Goal: Obtain resource: Obtain resource

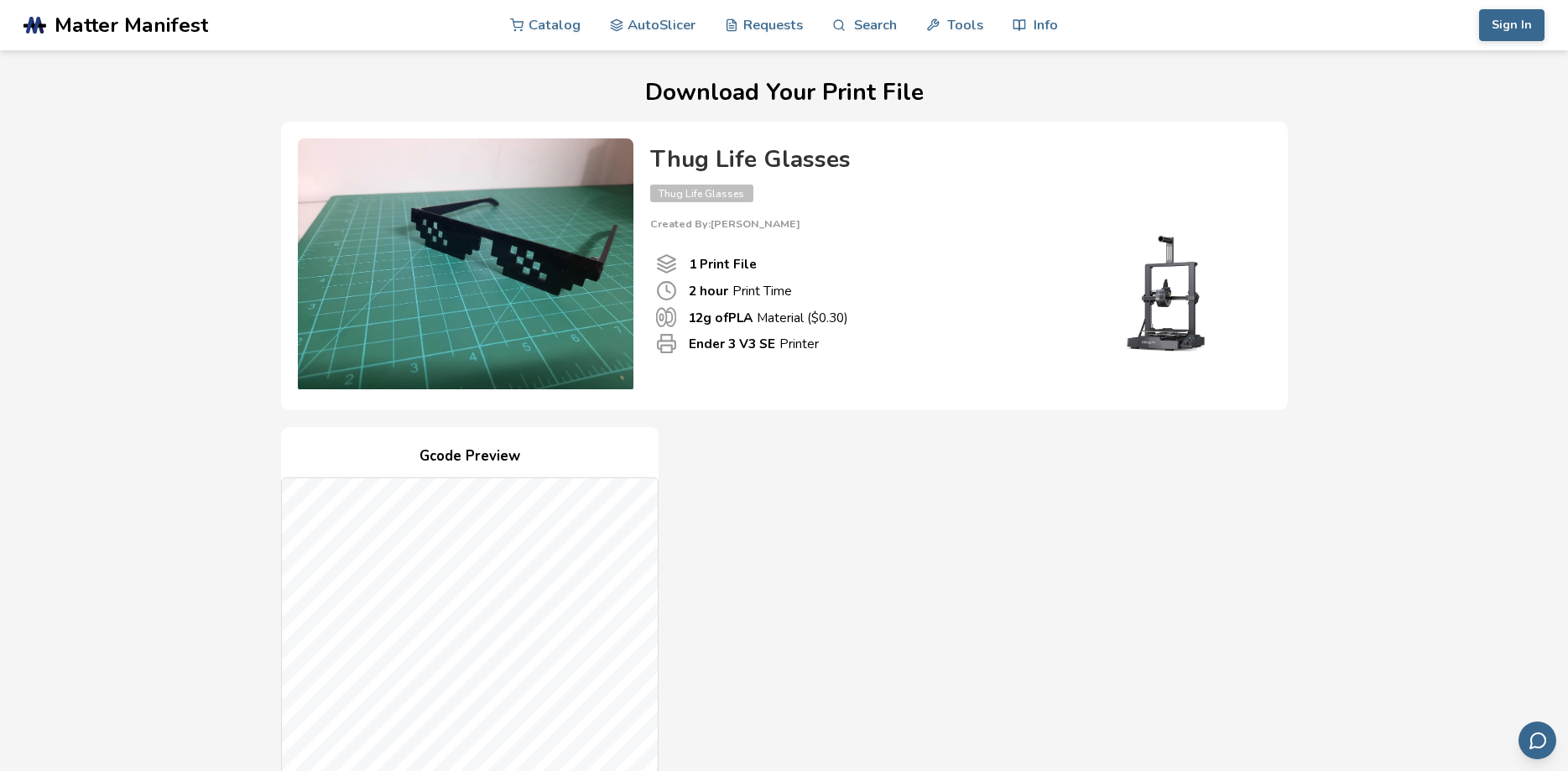
scroll to position [1223, 0]
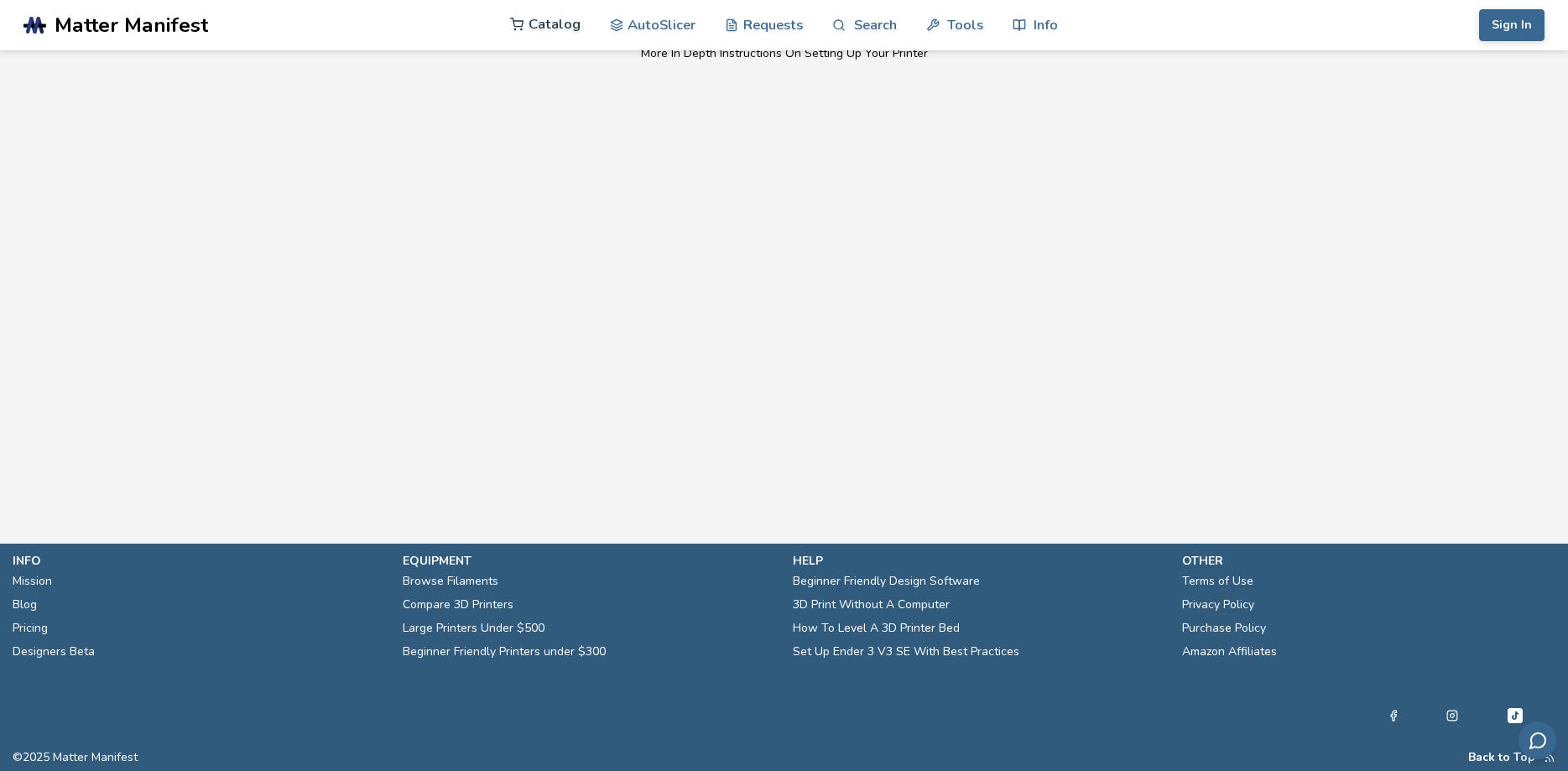
click at [540, 25] on link "Catalog" at bounding box center [545, 24] width 70 height 51
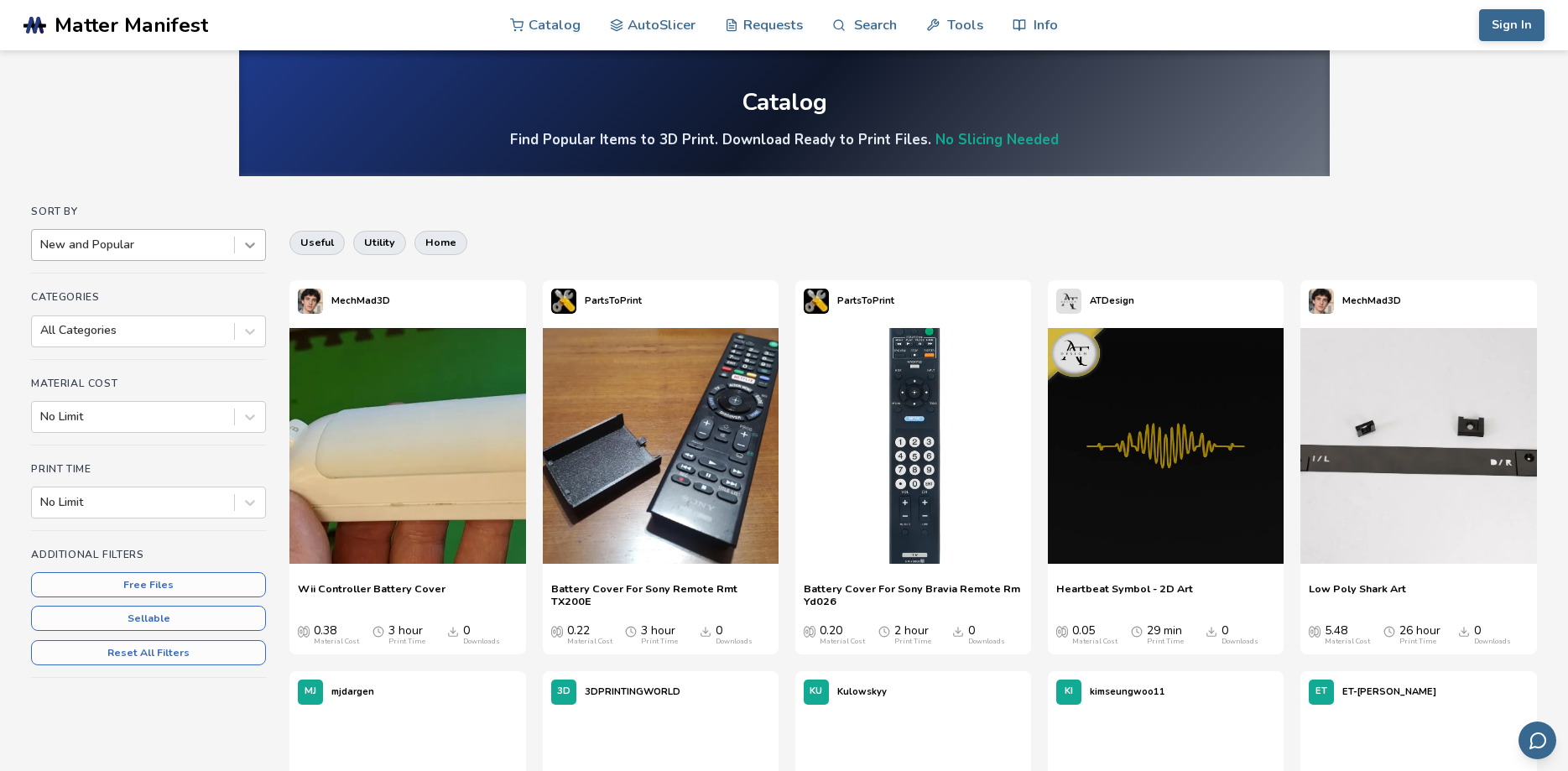
click at [248, 247] on icon at bounding box center [249, 244] width 17 height 17
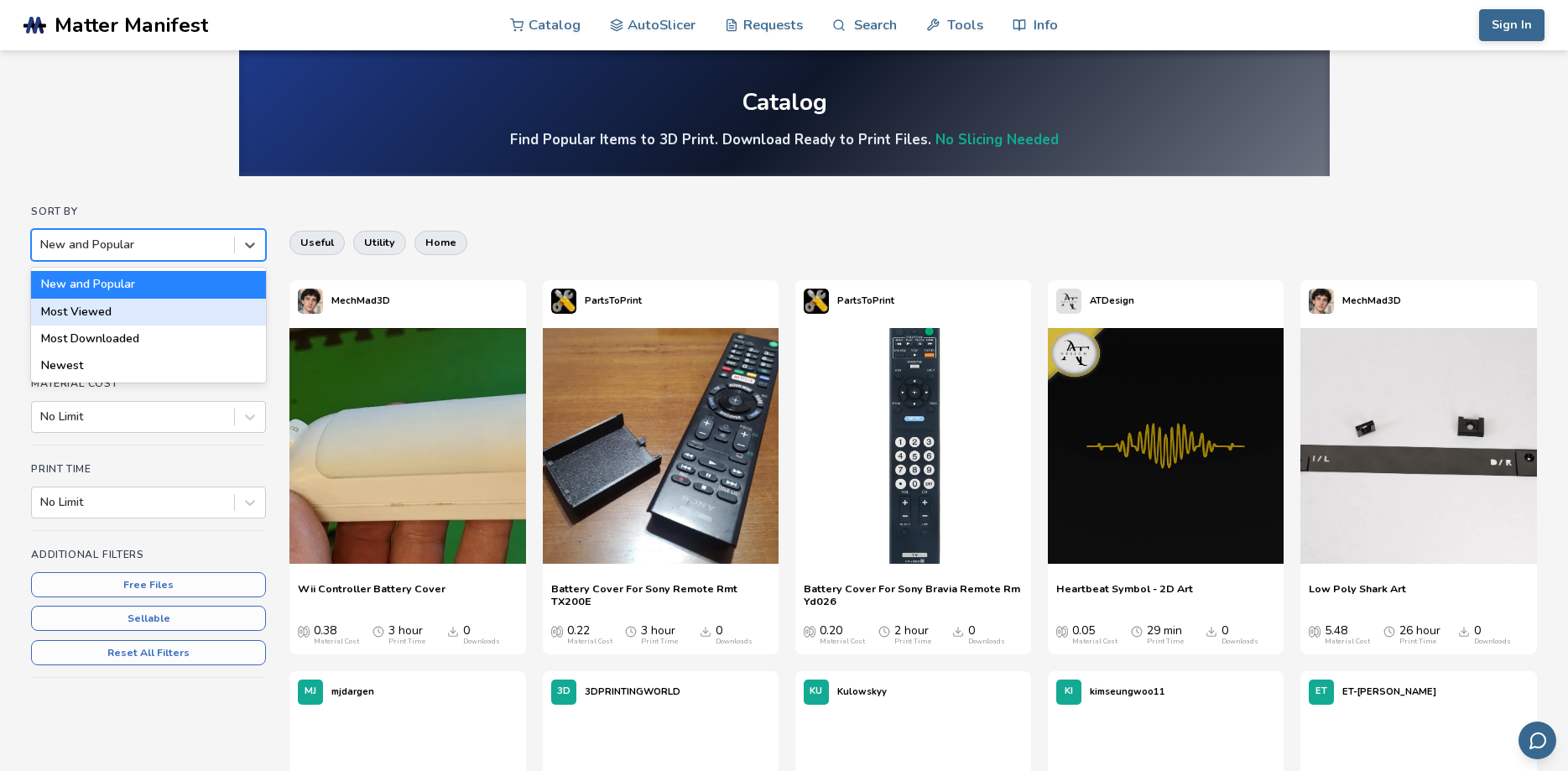
click at [178, 304] on div "Most Viewed" at bounding box center [149, 312] width 235 height 27
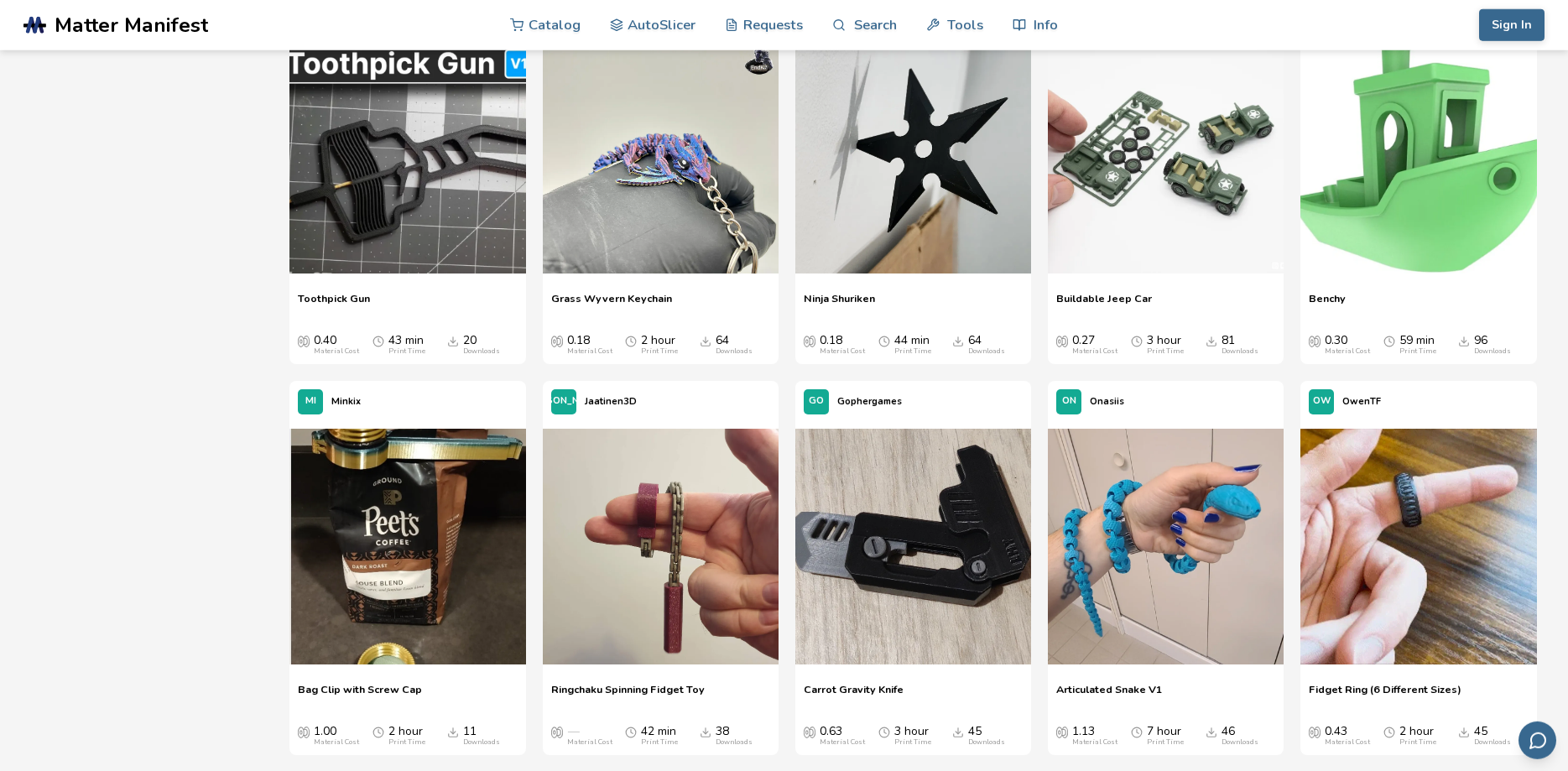
scroll to position [684, 0]
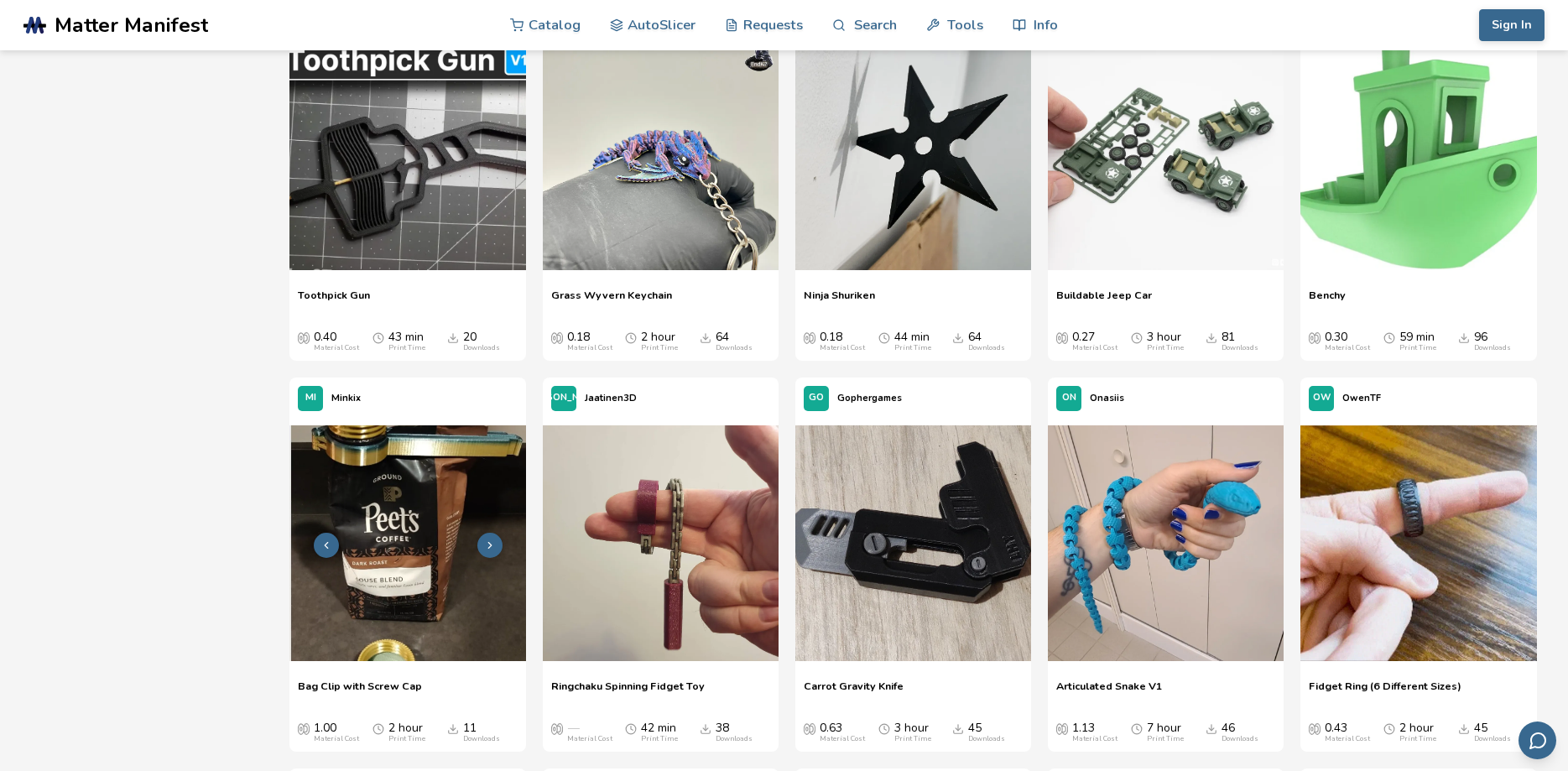
click at [404, 550] on img at bounding box center [407, 543] width 235 height 235
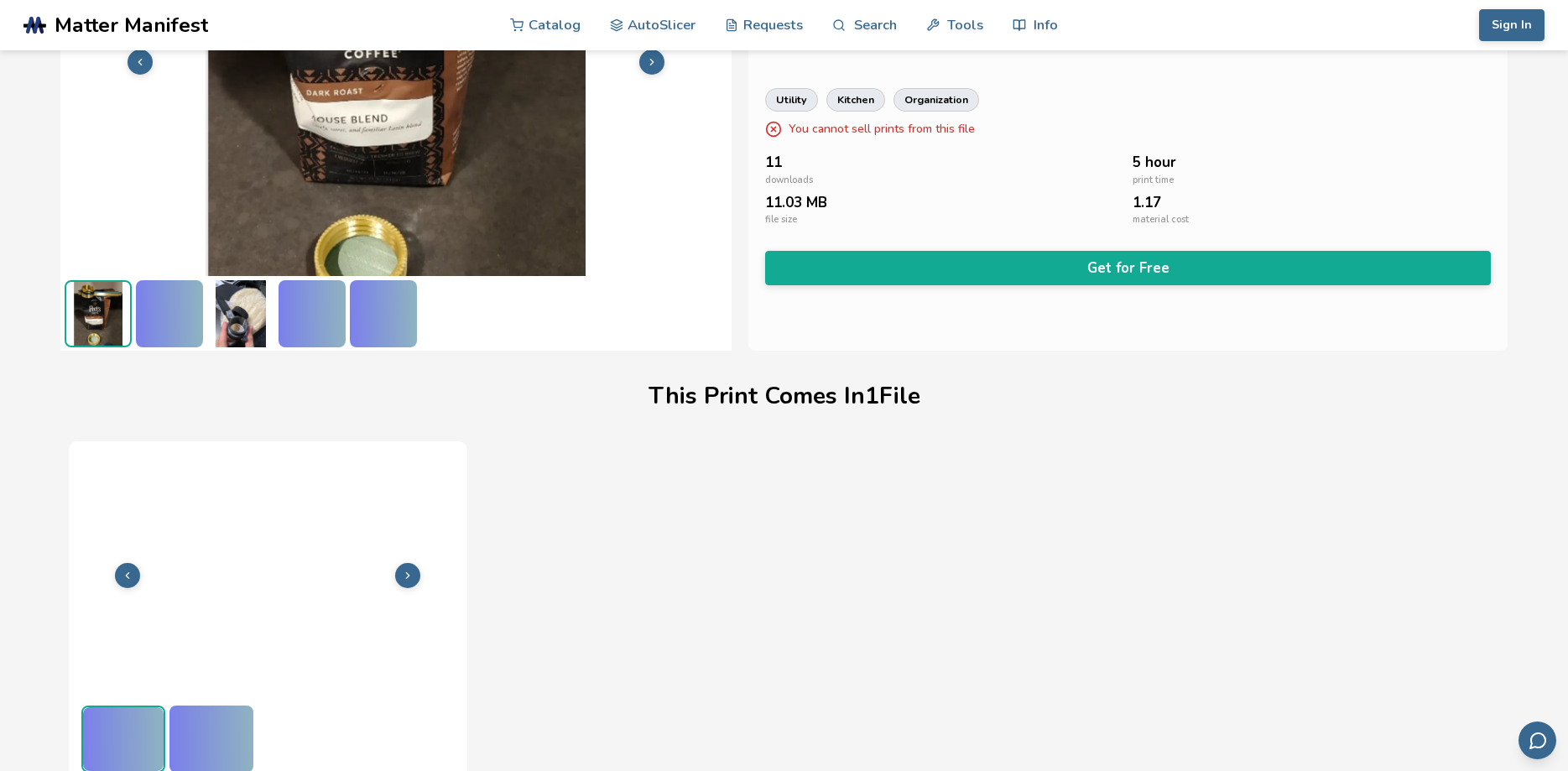
scroll to position [217, 0]
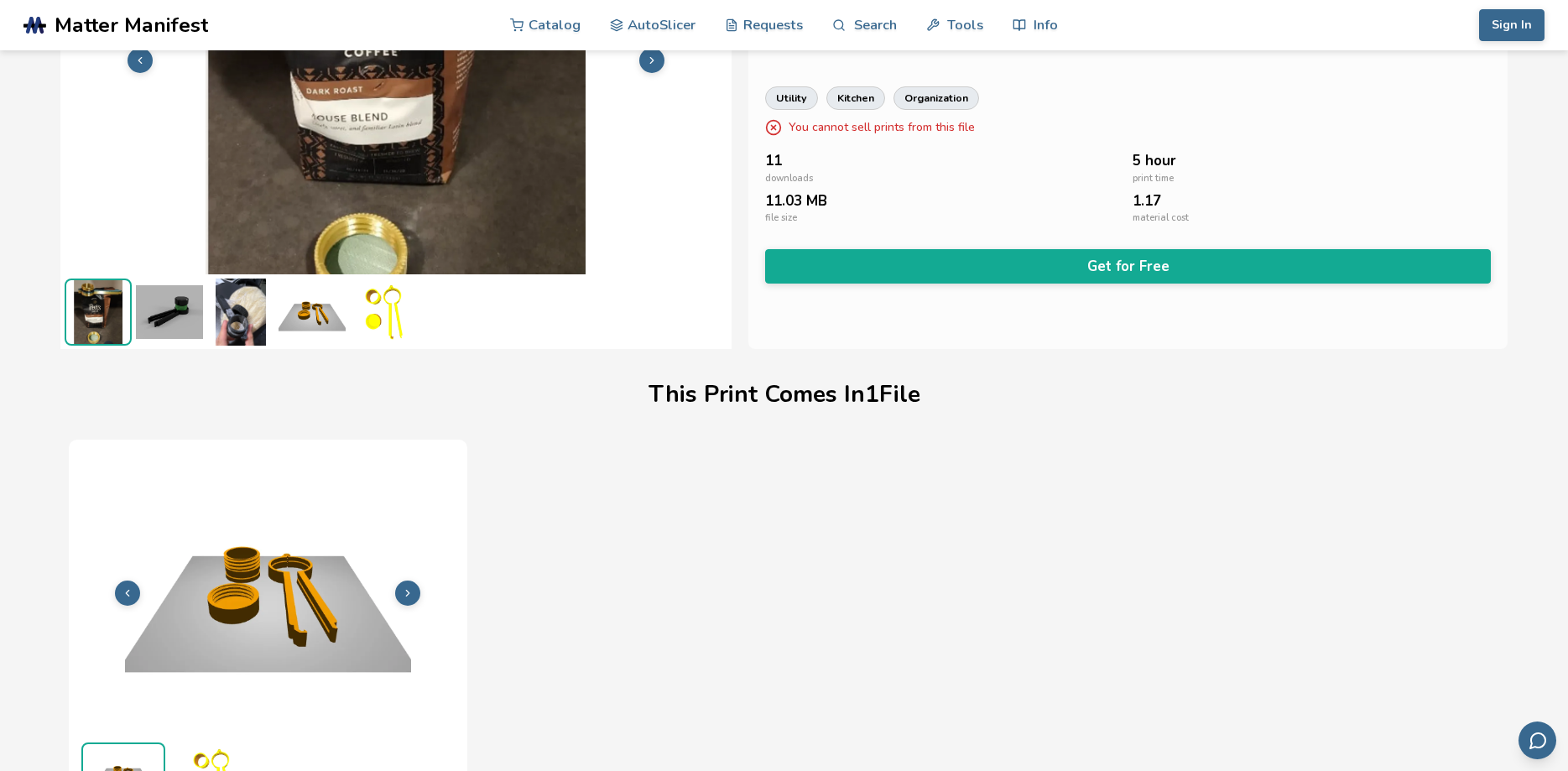
click at [183, 323] on img at bounding box center [169, 311] width 67 height 67
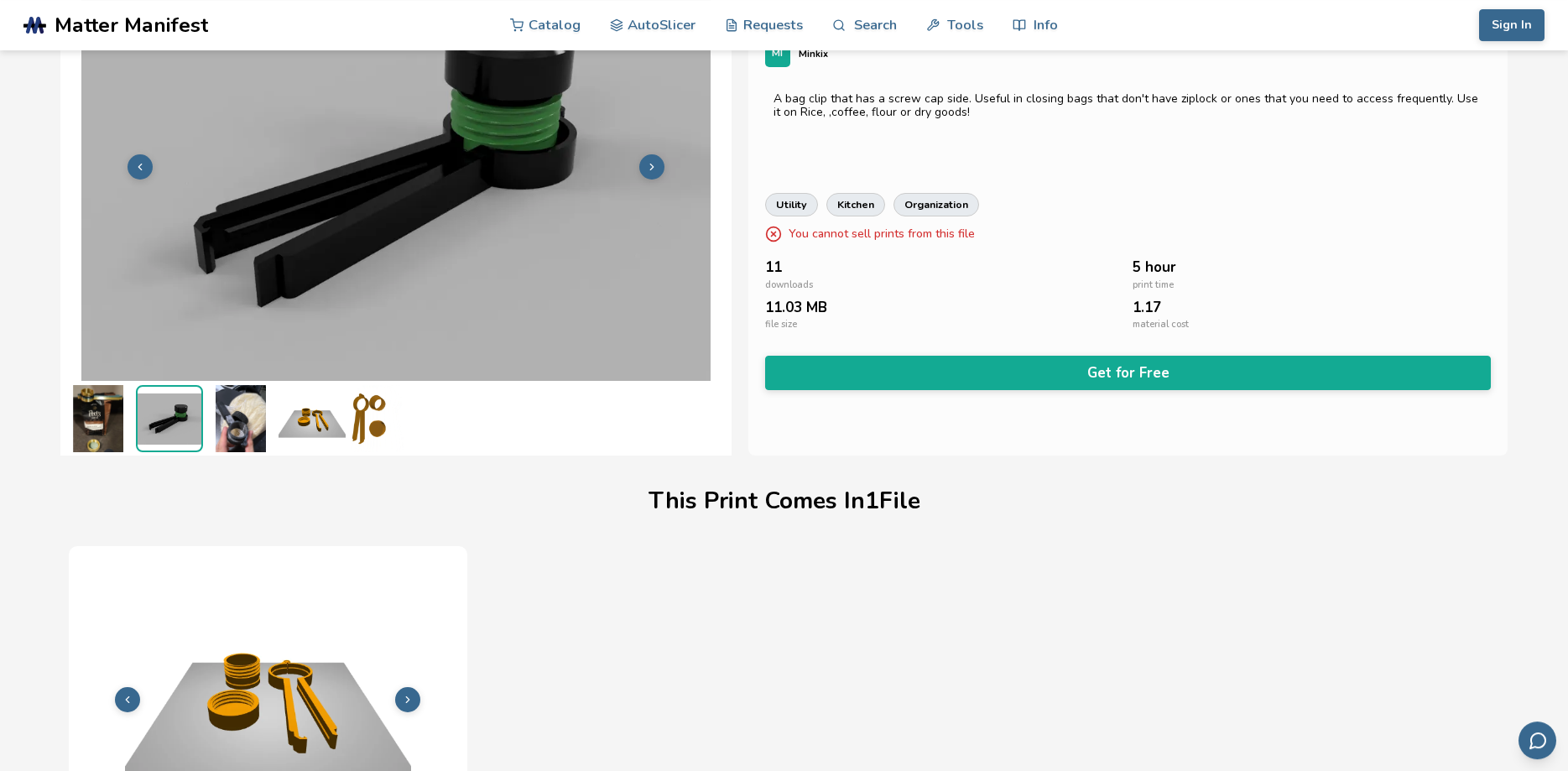
scroll to position [0, 0]
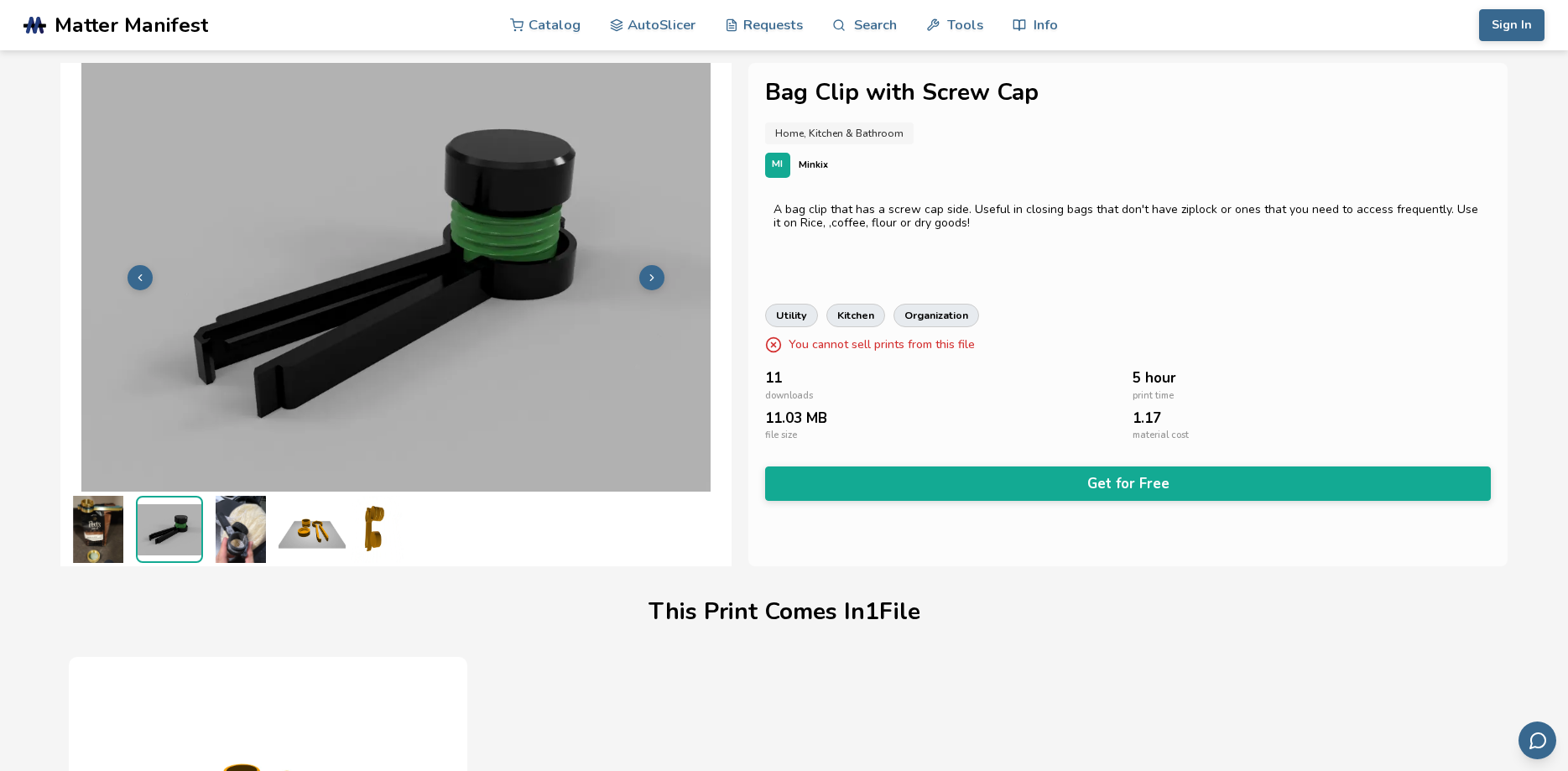
click at [239, 540] on img at bounding box center [240, 529] width 67 height 67
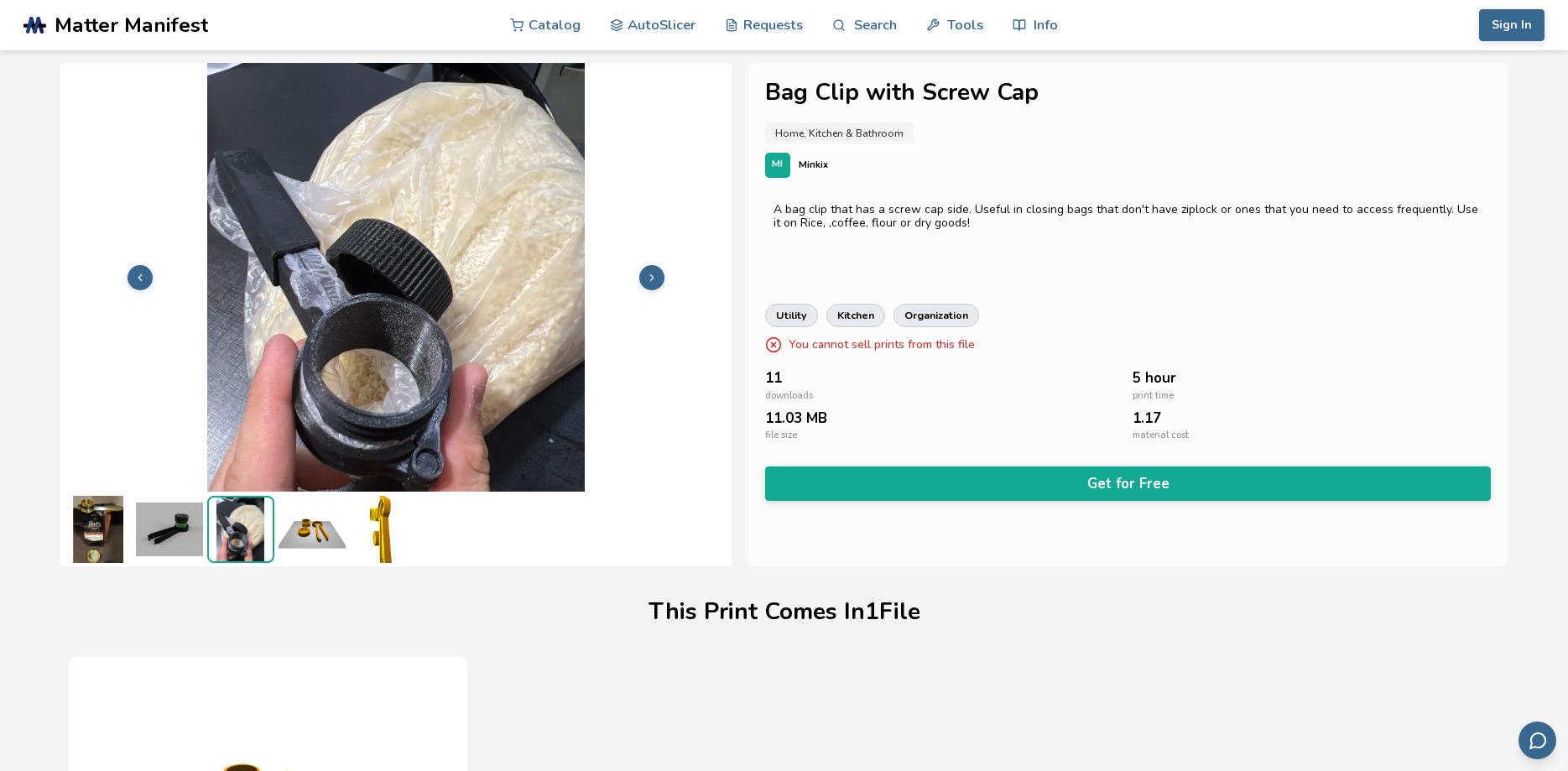
click at [309, 532] on img at bounding box center [311, 529] width 67 height 67
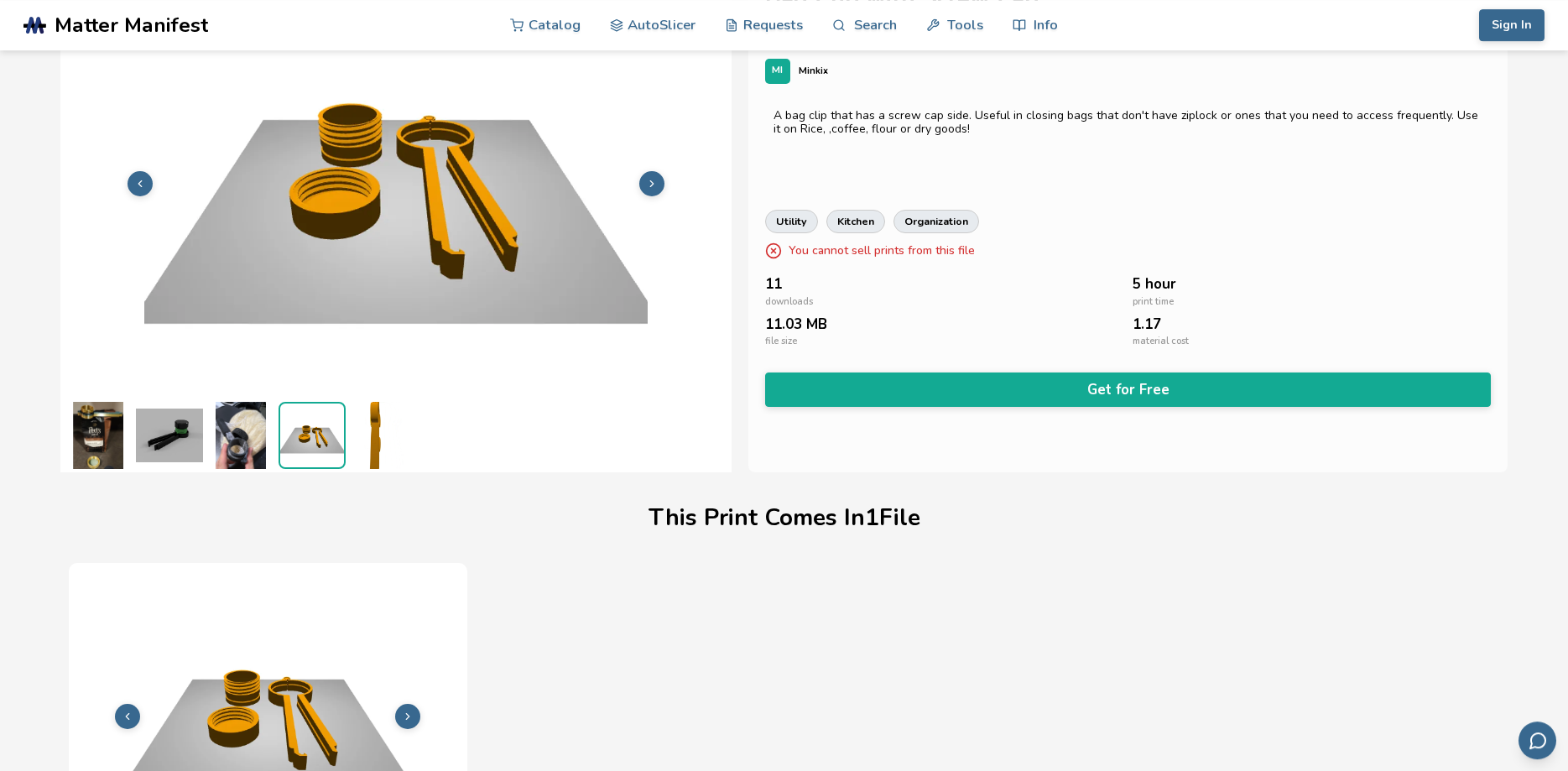
scroll to position [86, 0]
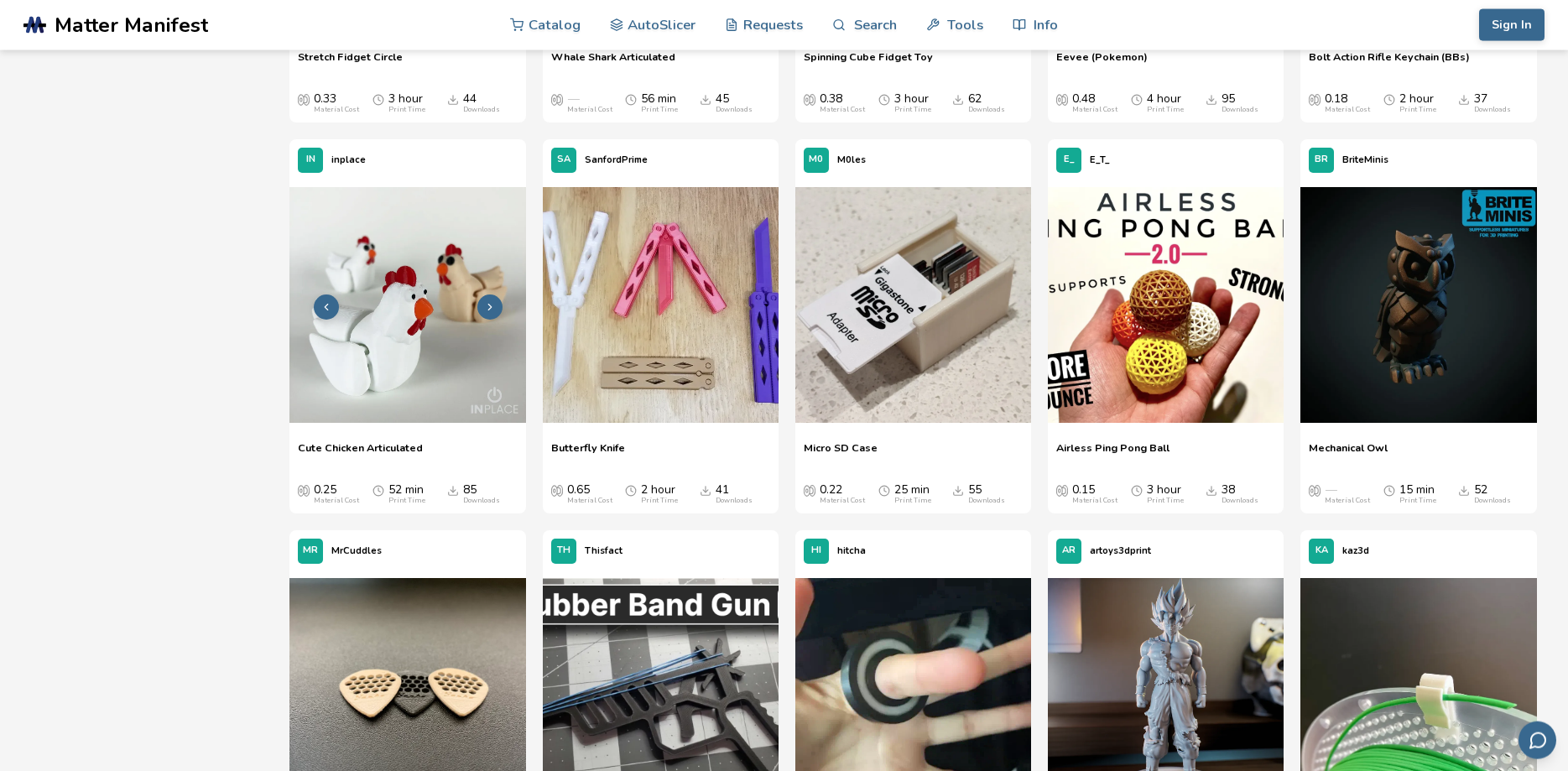
scroll to position [1706, 0]
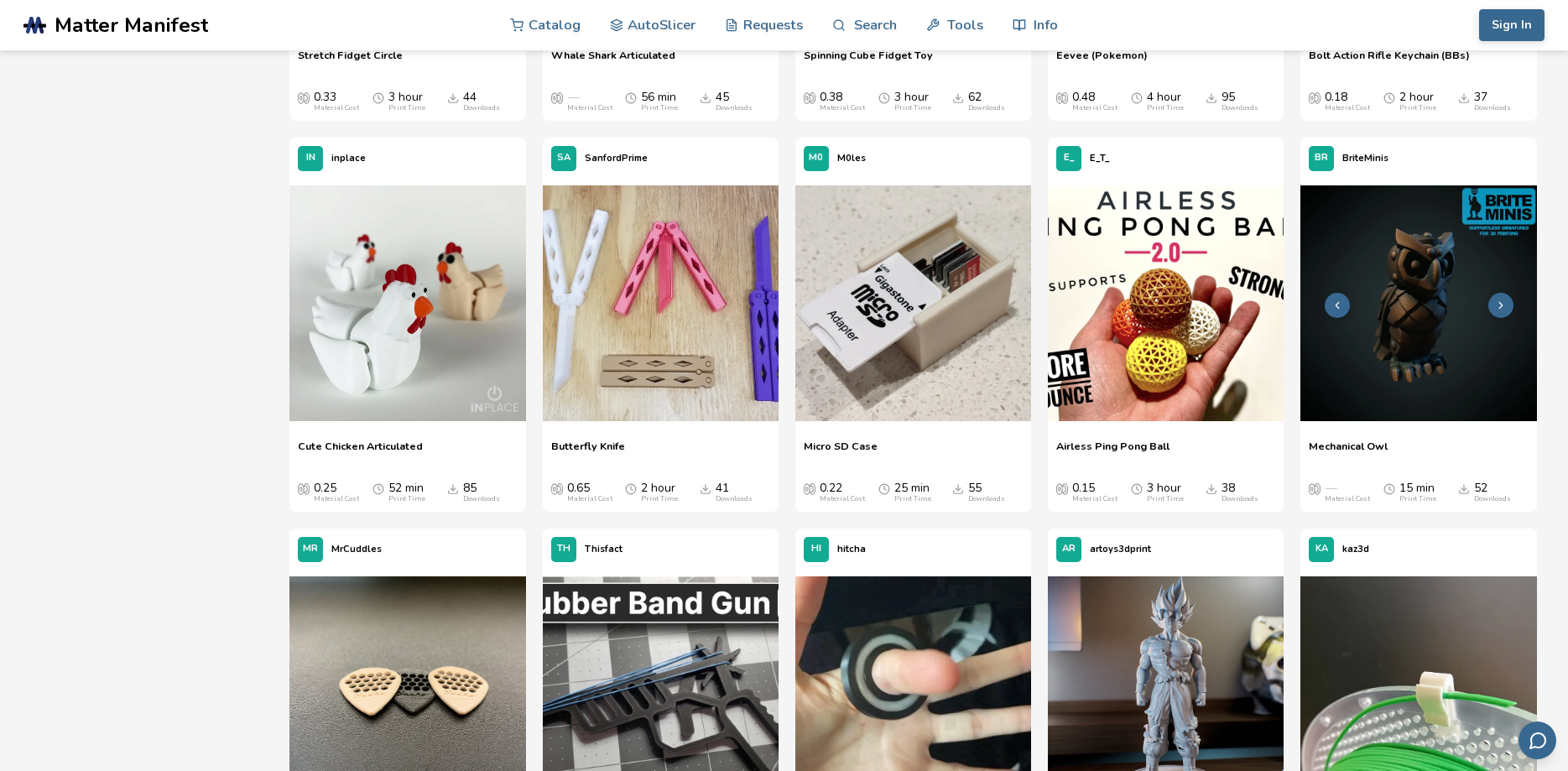
click at [1390, 357] on img at bounding box center [1417, 303] width 235 height 235
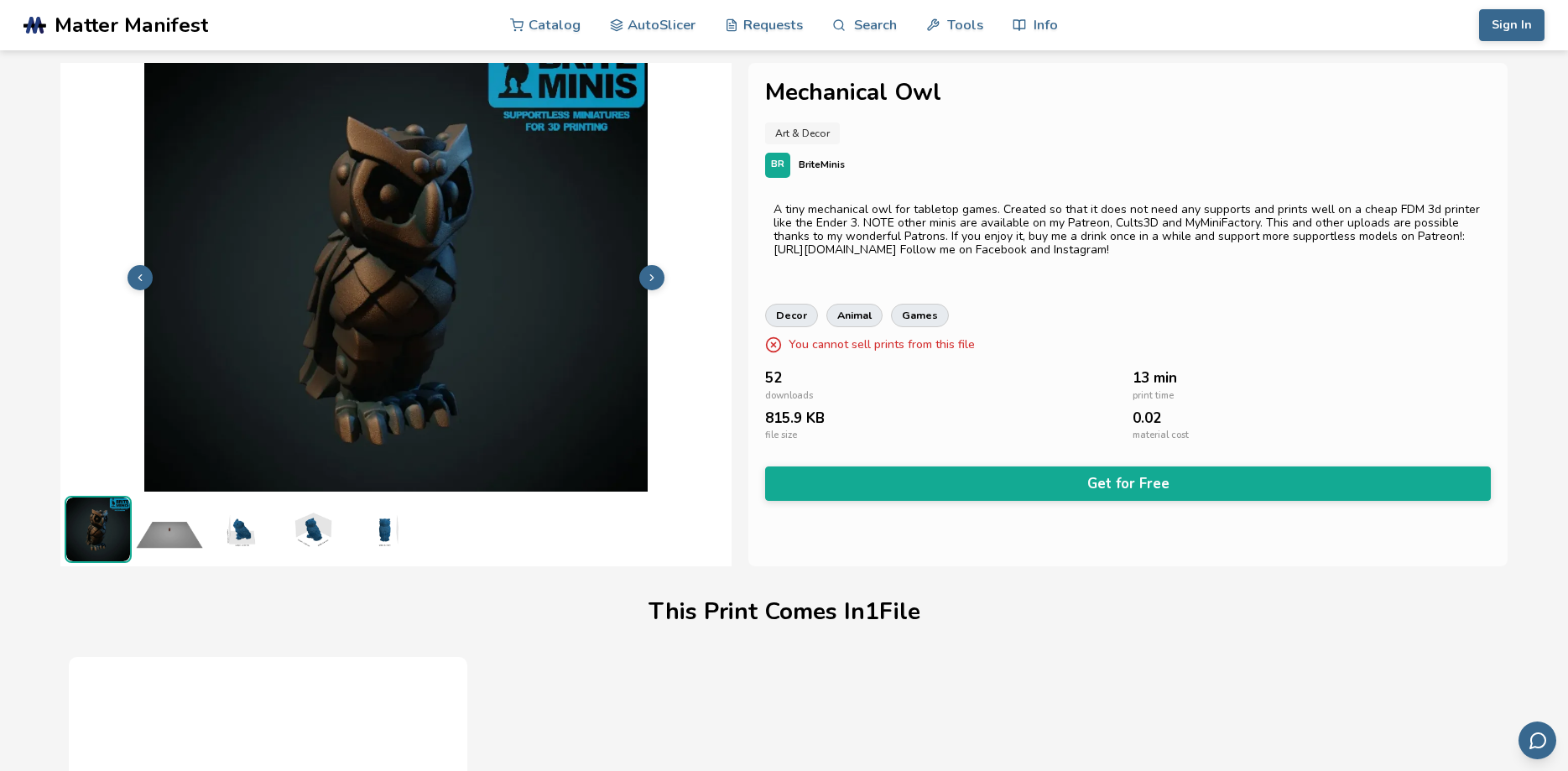
click at [241, 535] on img at bounding box center [240, 529] width 67 height 67
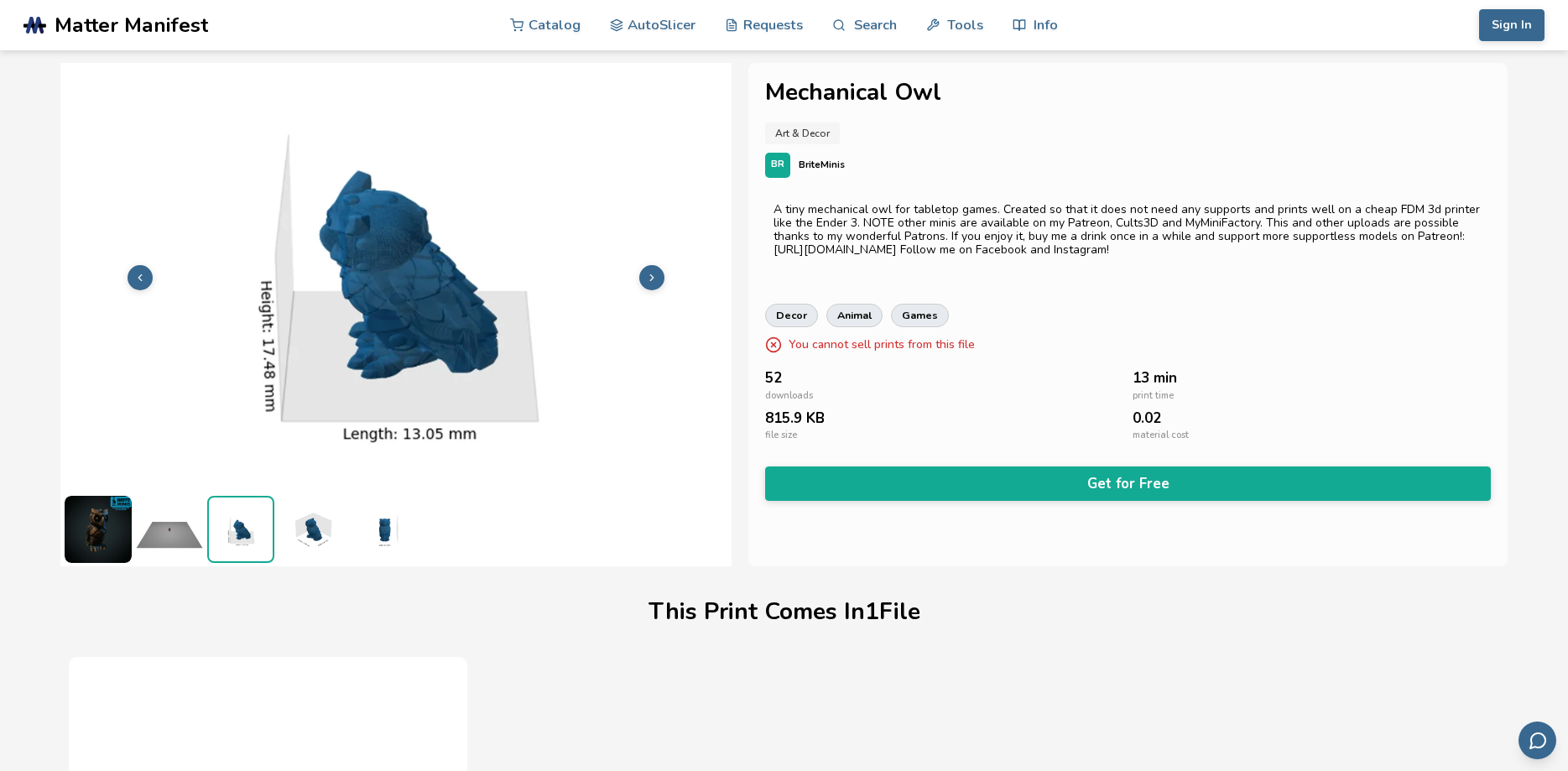
click at [311, 533] on img at bounding box center [311, 529] width 67 height 67
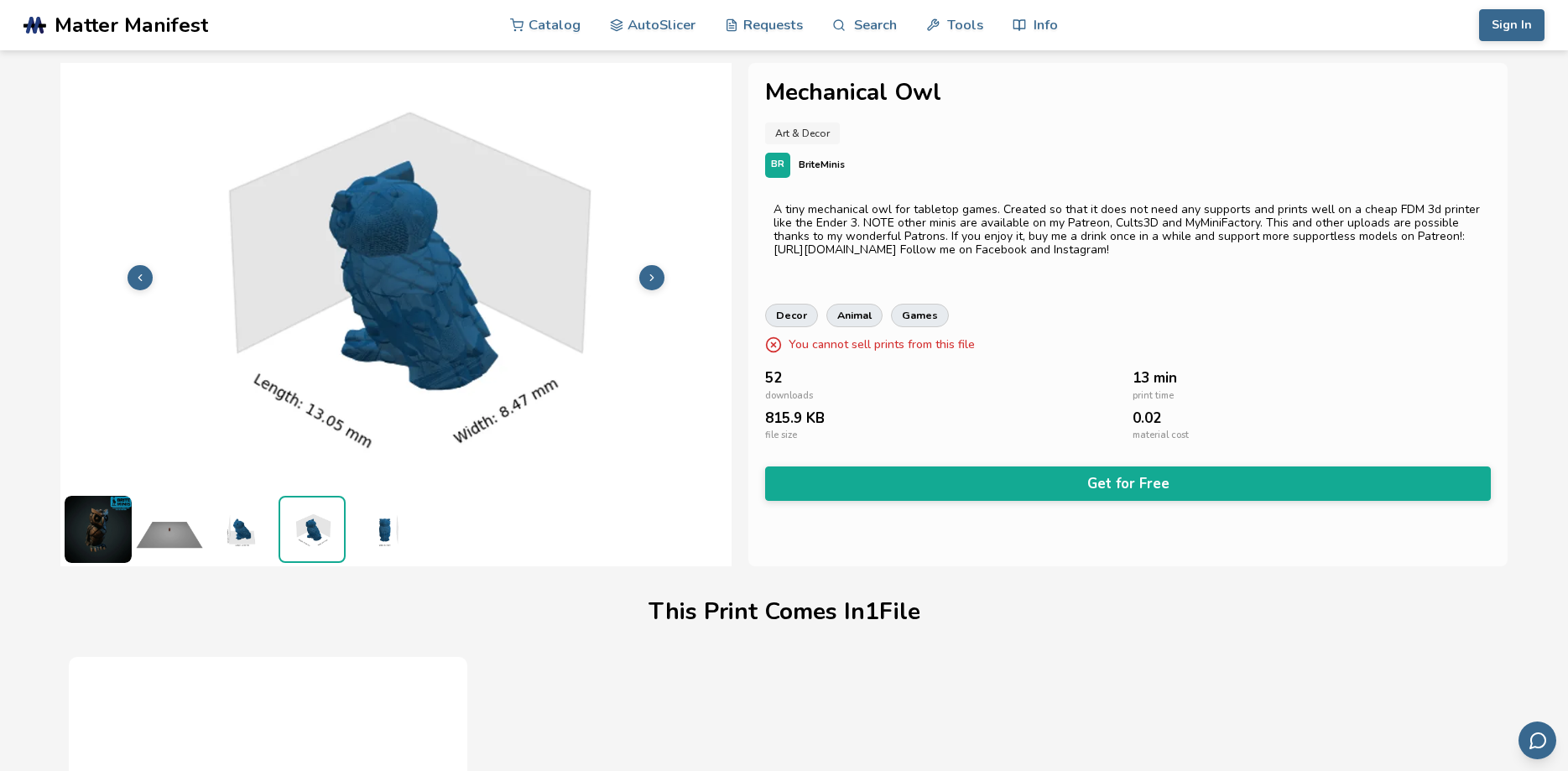
click at [391, 536] on img at bounding box center [383, 529] width 67 height 67
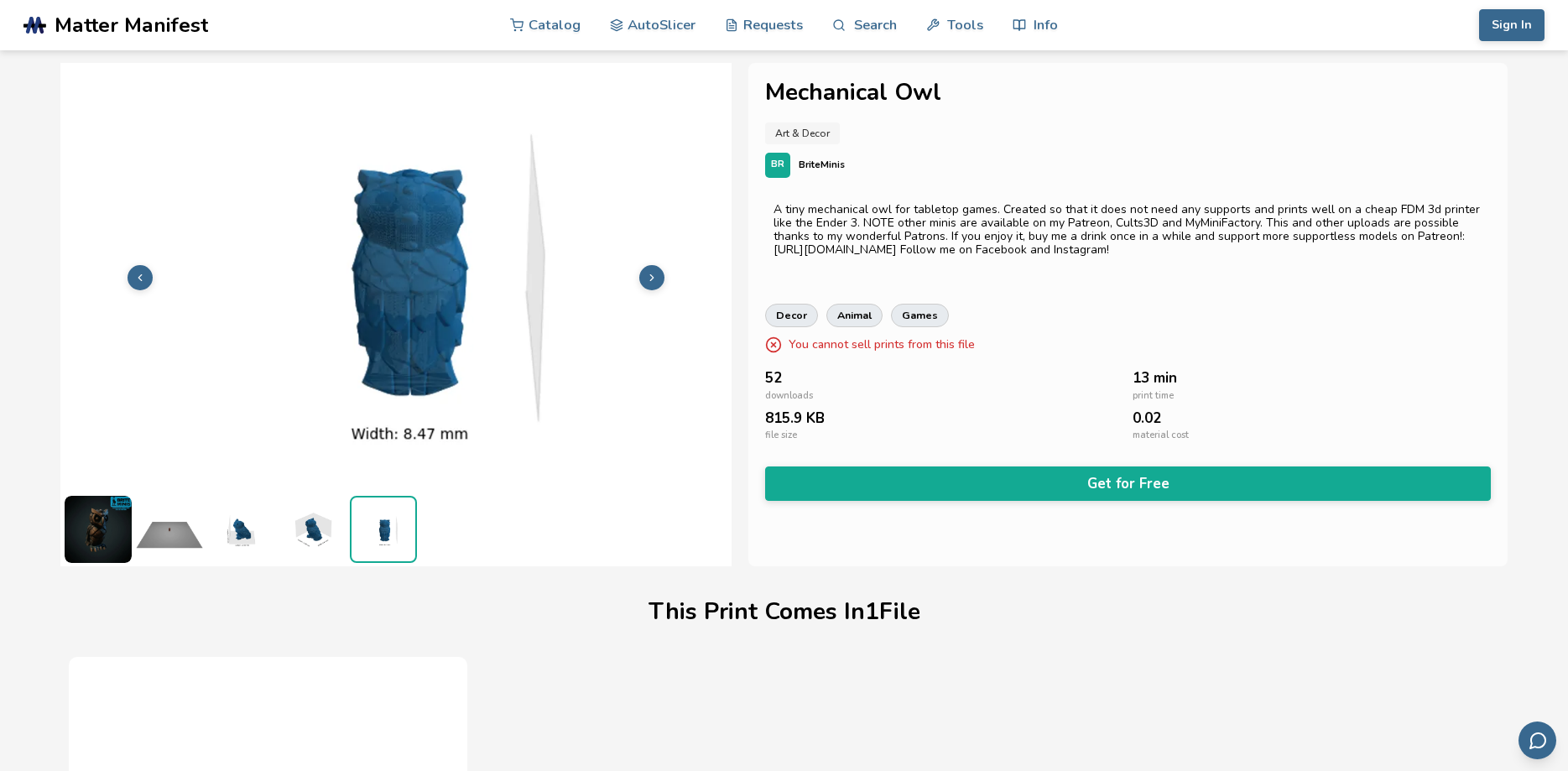
click at [162, 538] on img at bounding box center [169, 529] width 67 height 67
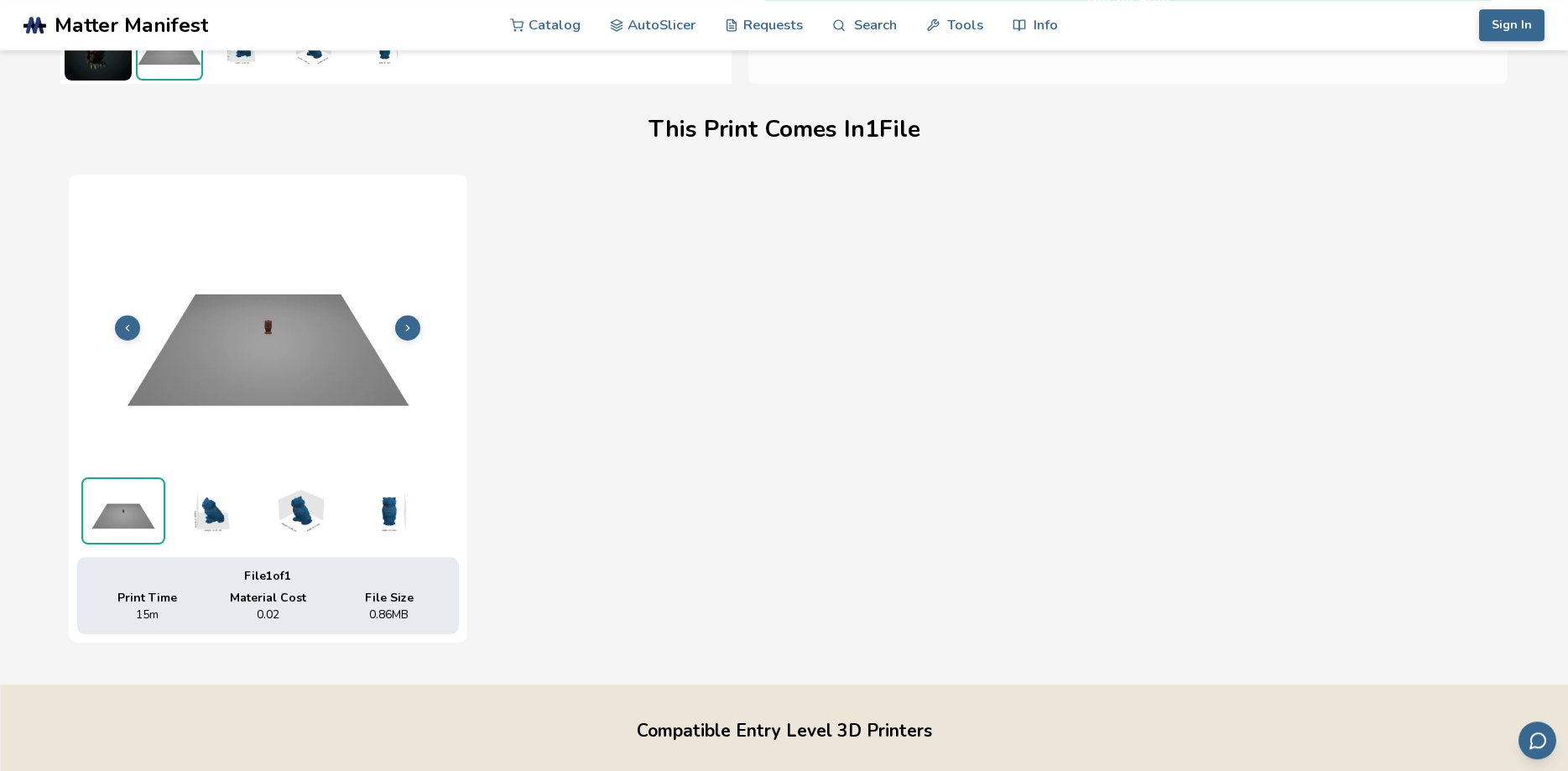
scroll to position [513, 0]
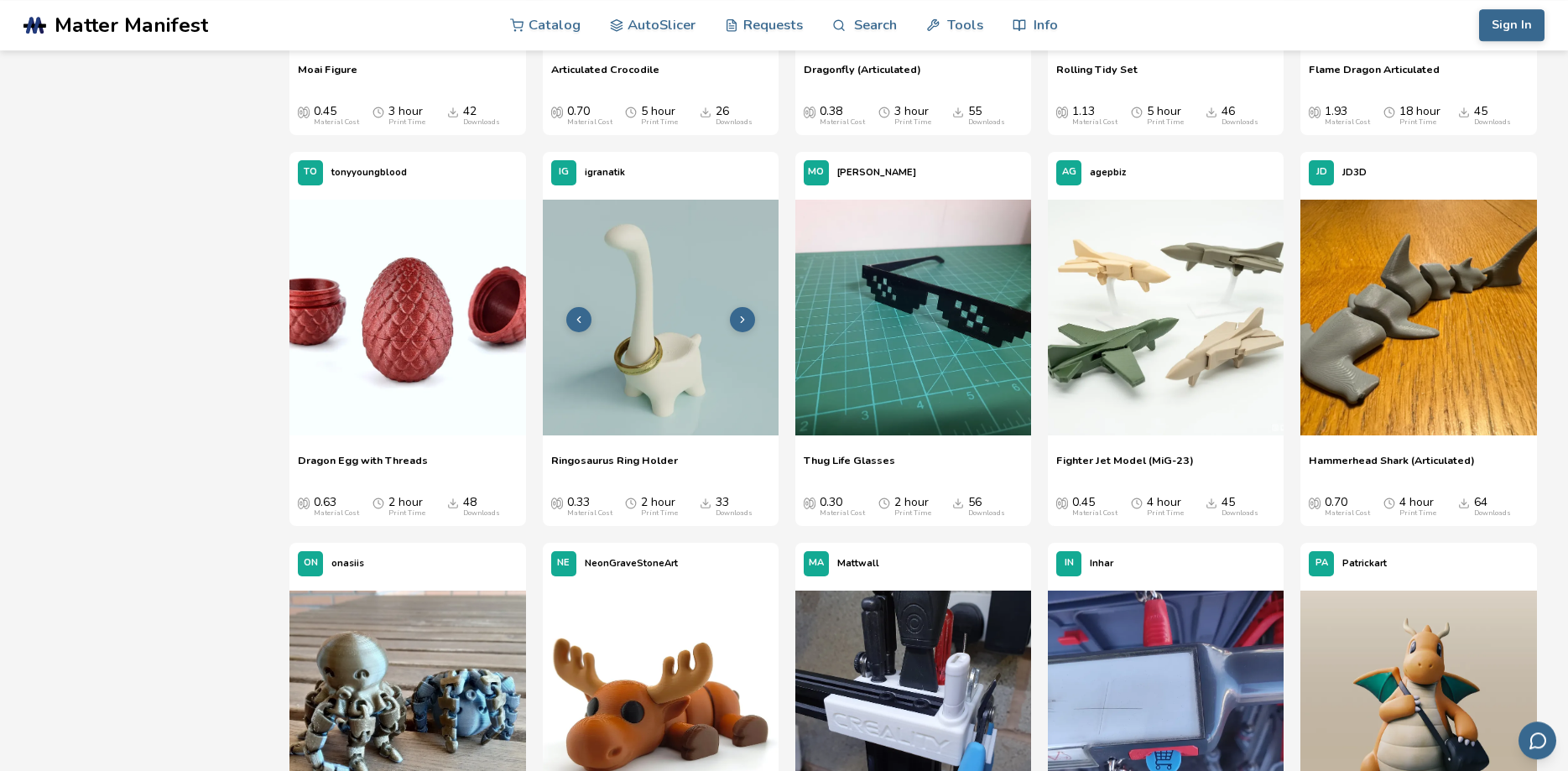
scroll to position [3674, 0]
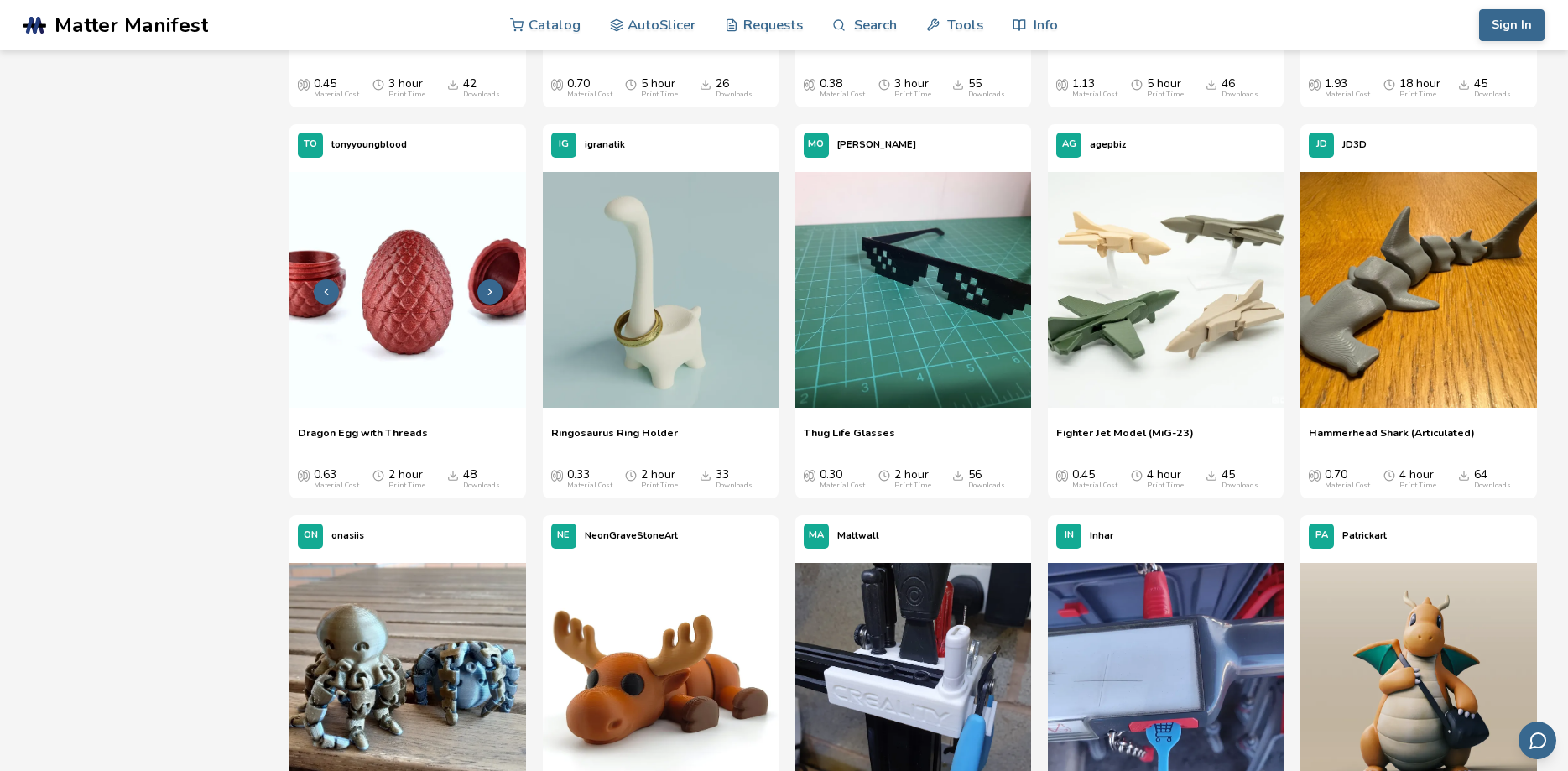
click at [490, 296] on icon at bounding box center [490, 292] width 12 height 12
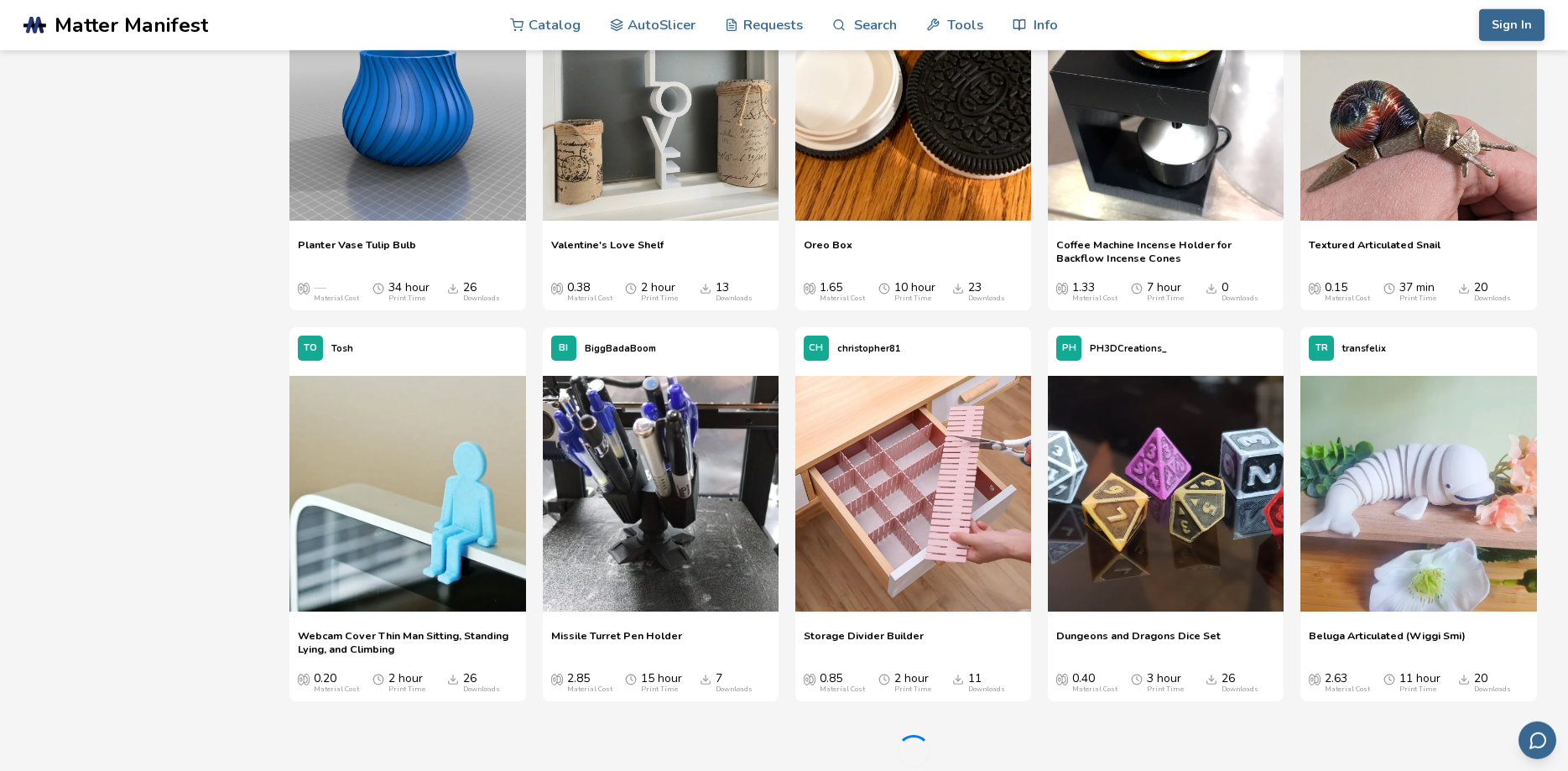
scroll to position [8980, 0]
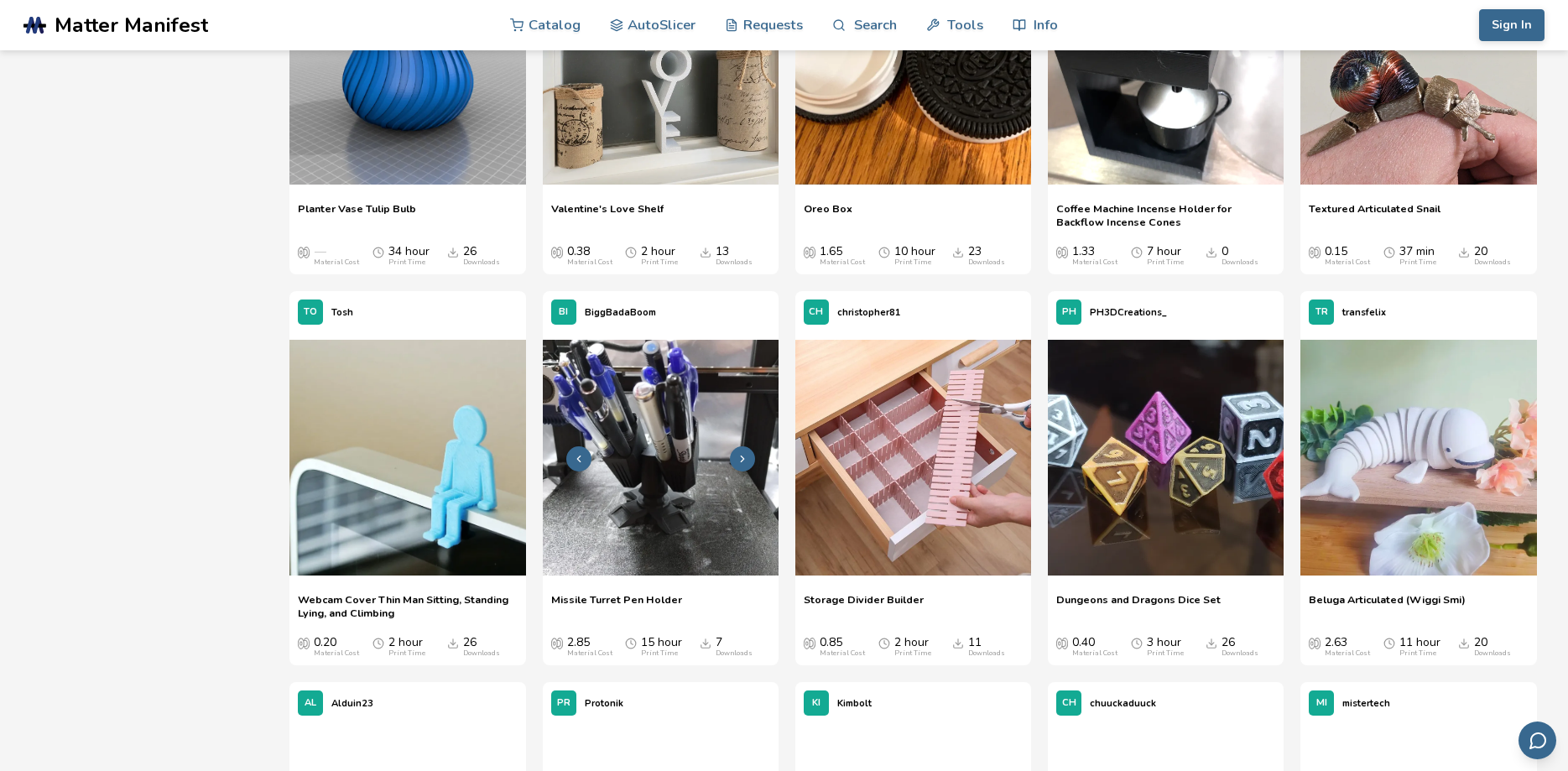
click at [662, 489] on img at bounding box center [660, 457] width 235 height 235
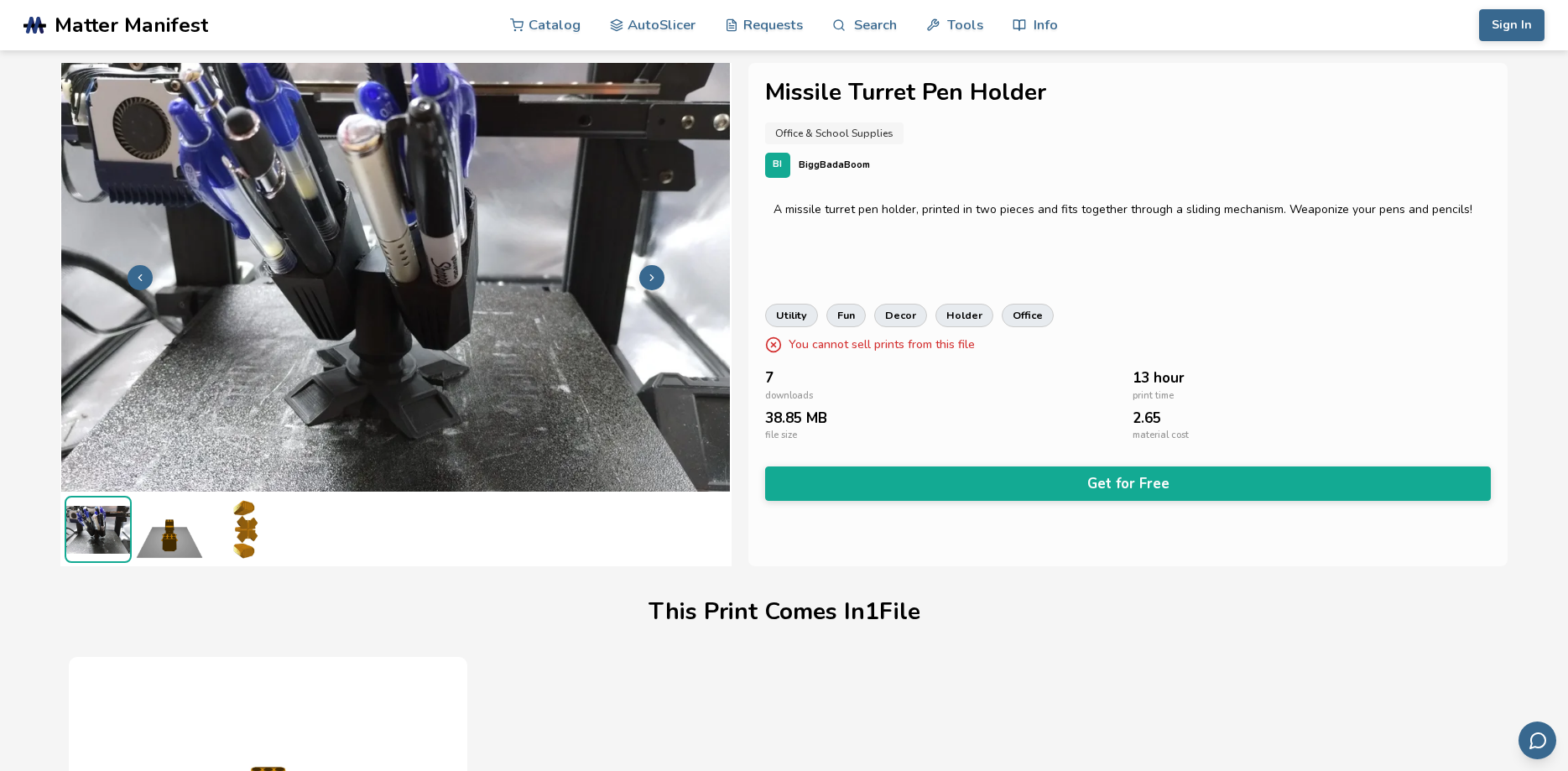
click at [170, 547] on img at bounding box center [169, 529] width 67 height 67
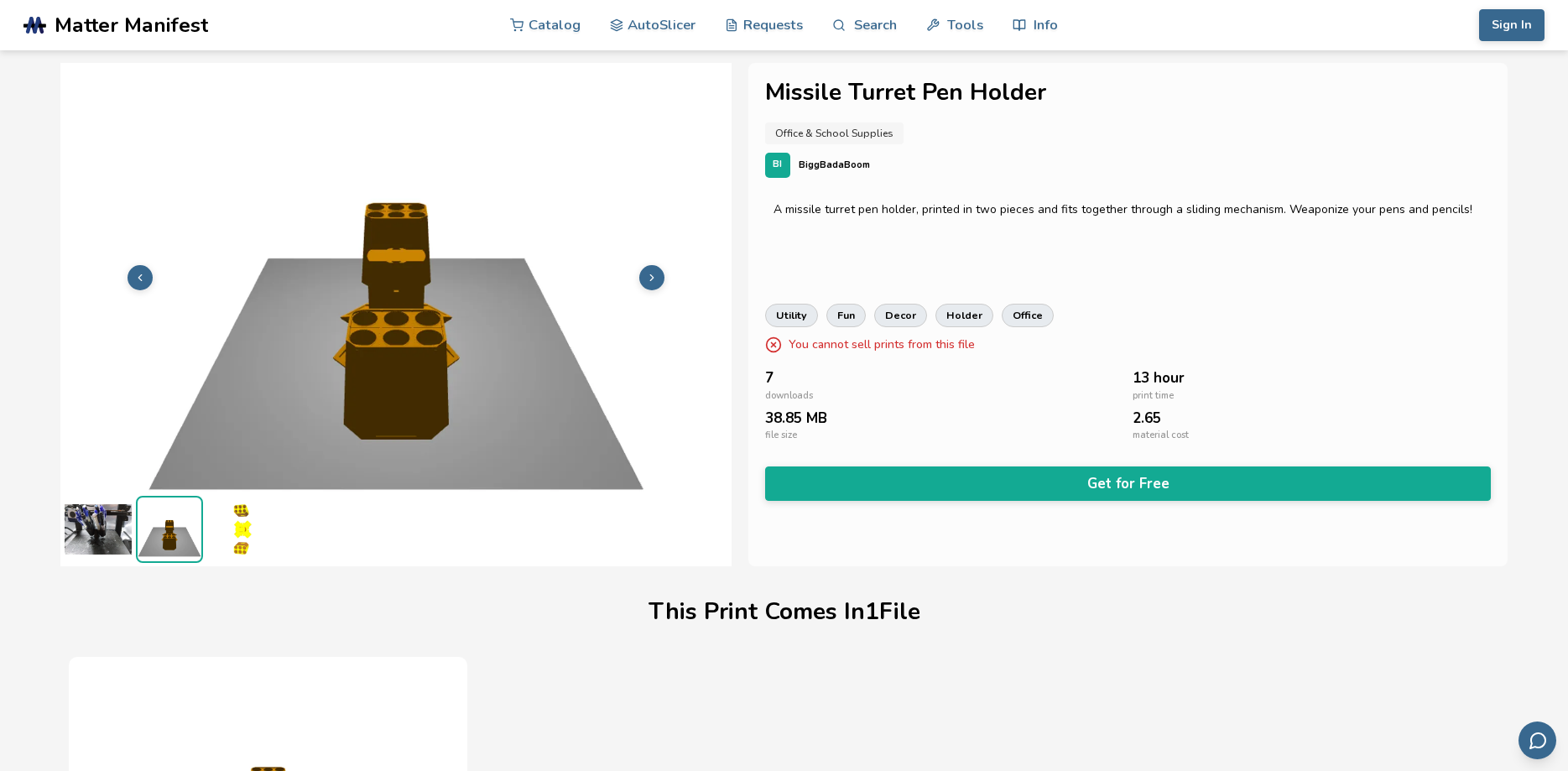
click at [228, 553] on img at bounding box center [240, 529] width 67 height 67
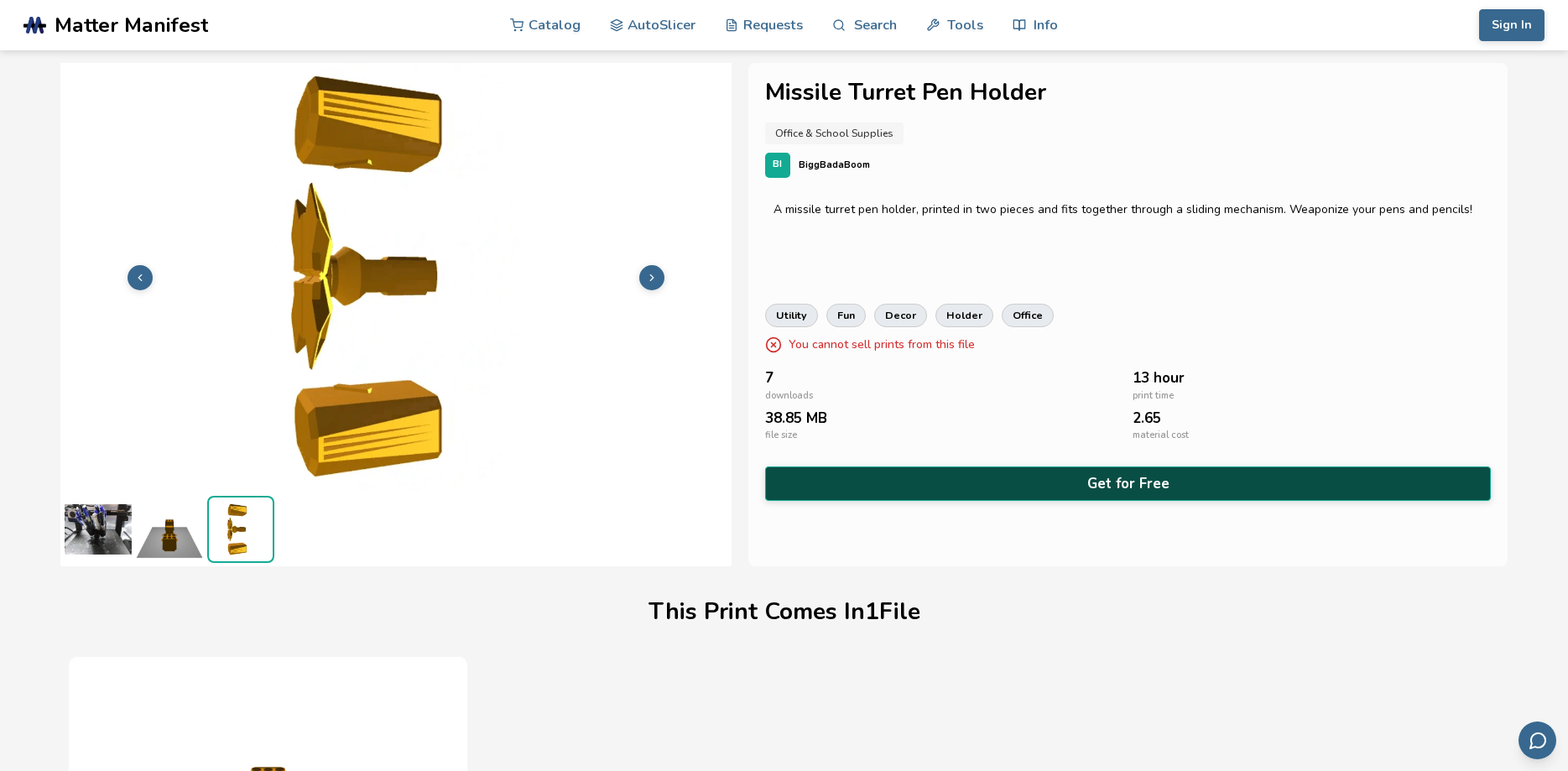
click at [1046, 483] on button "Get for Free" at bounding box center [1128, 483] width 725 height 34
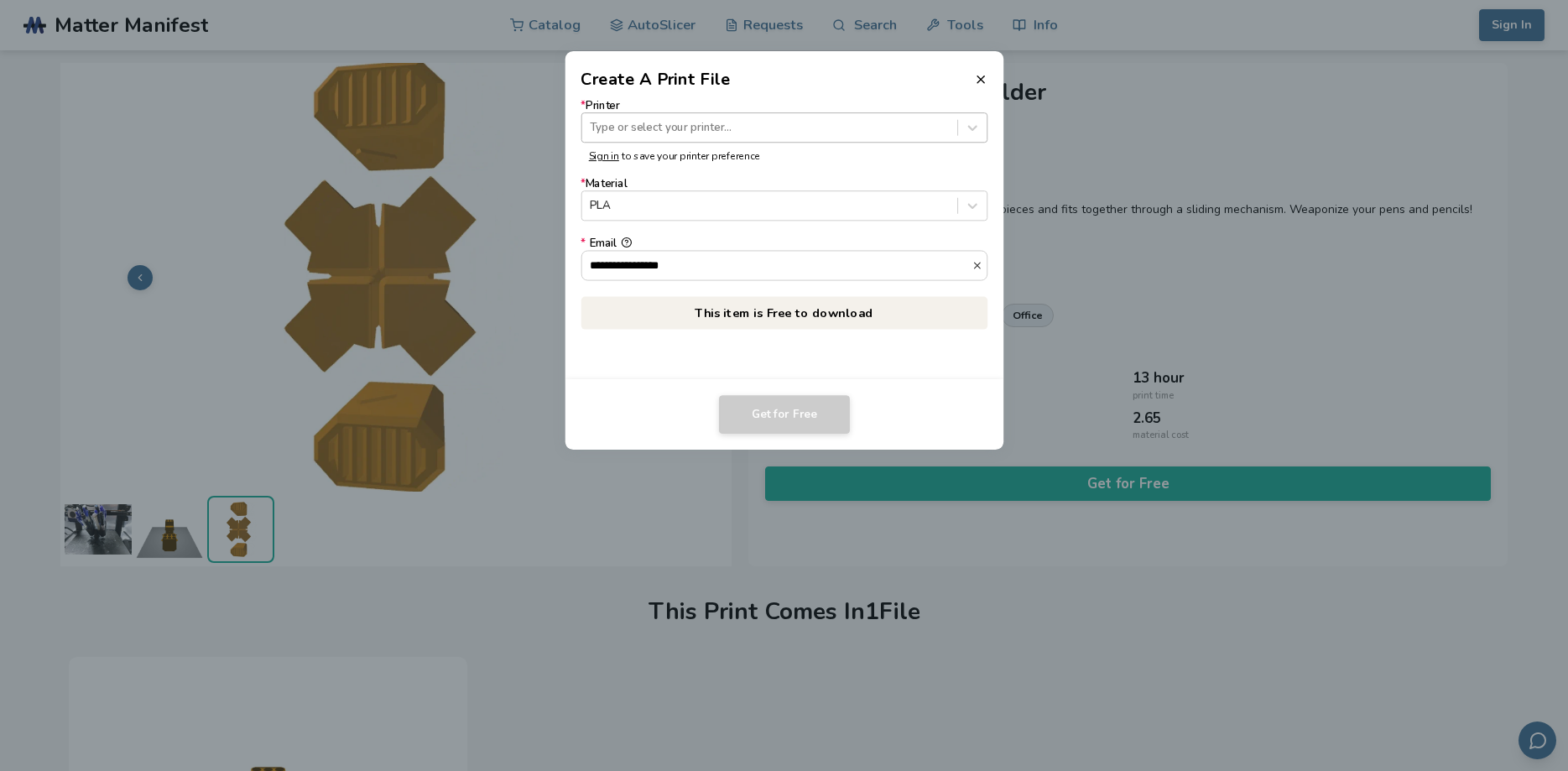
click at [667, 130] on div at bounding box center [769, 127] width 359 height 16
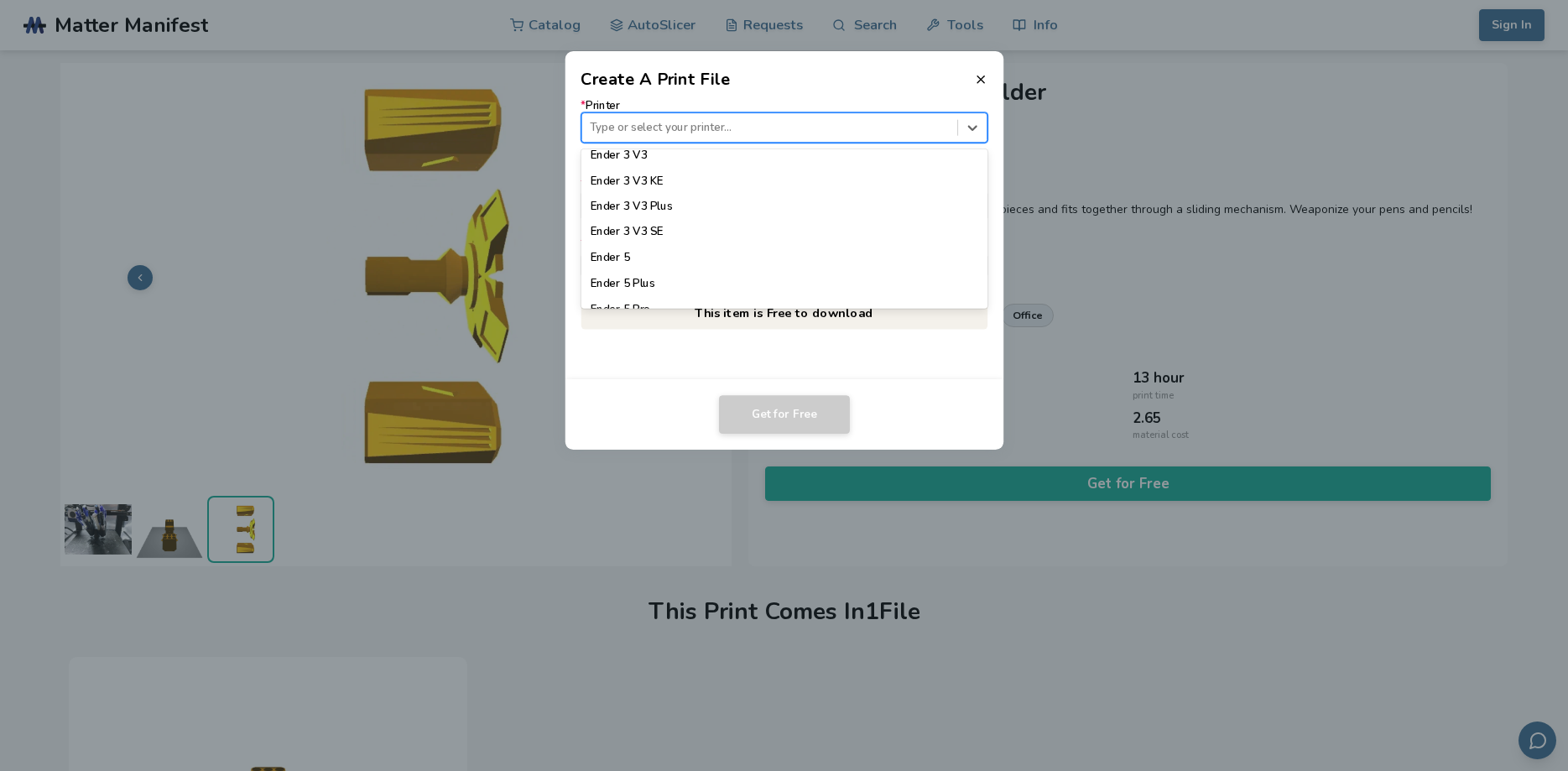
scroll to position [1179, 0]
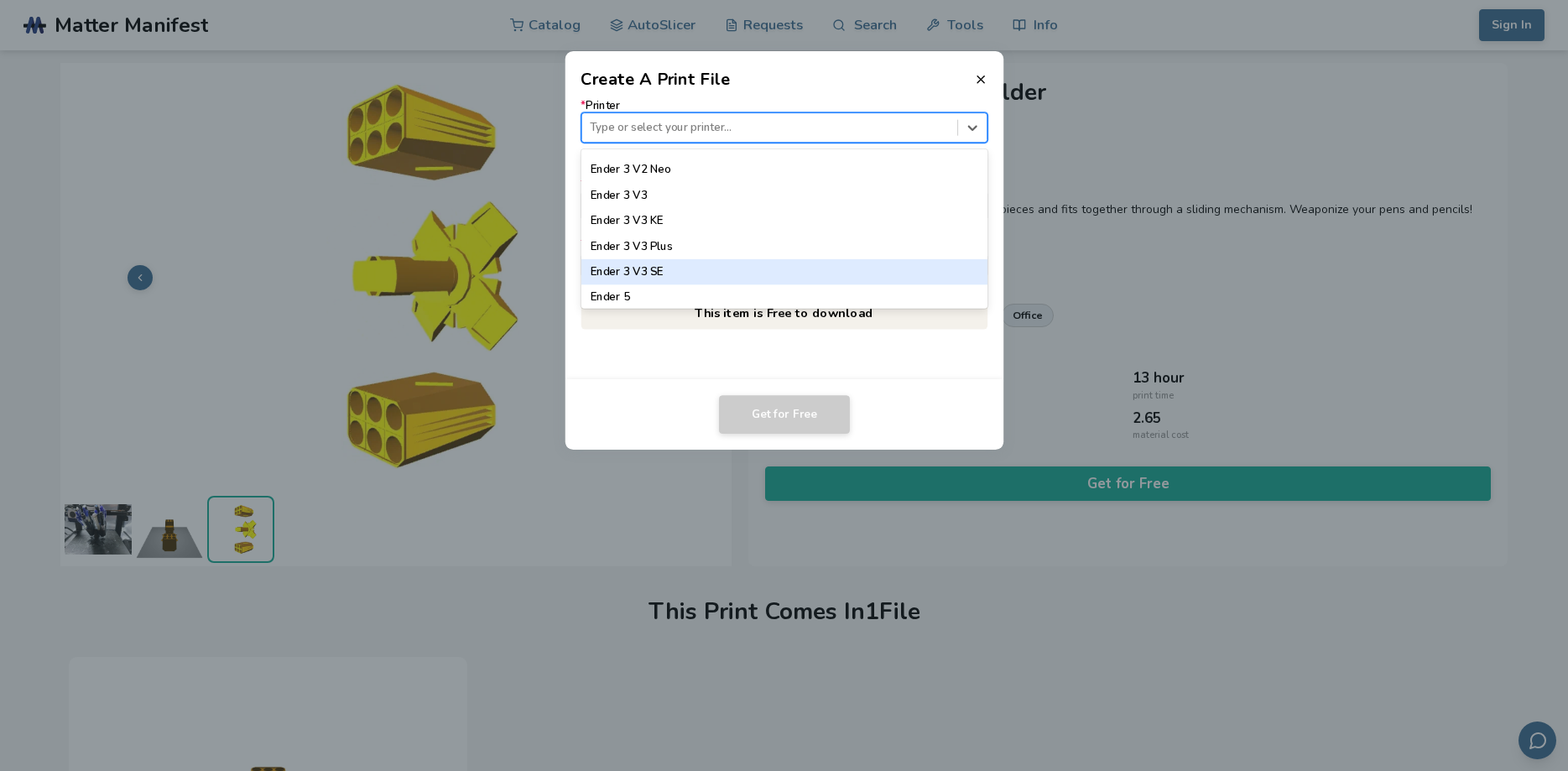
click at [731, 278] on div "Ender 3 V3 SE" at bounding box center [784, 272] width 406 height 25
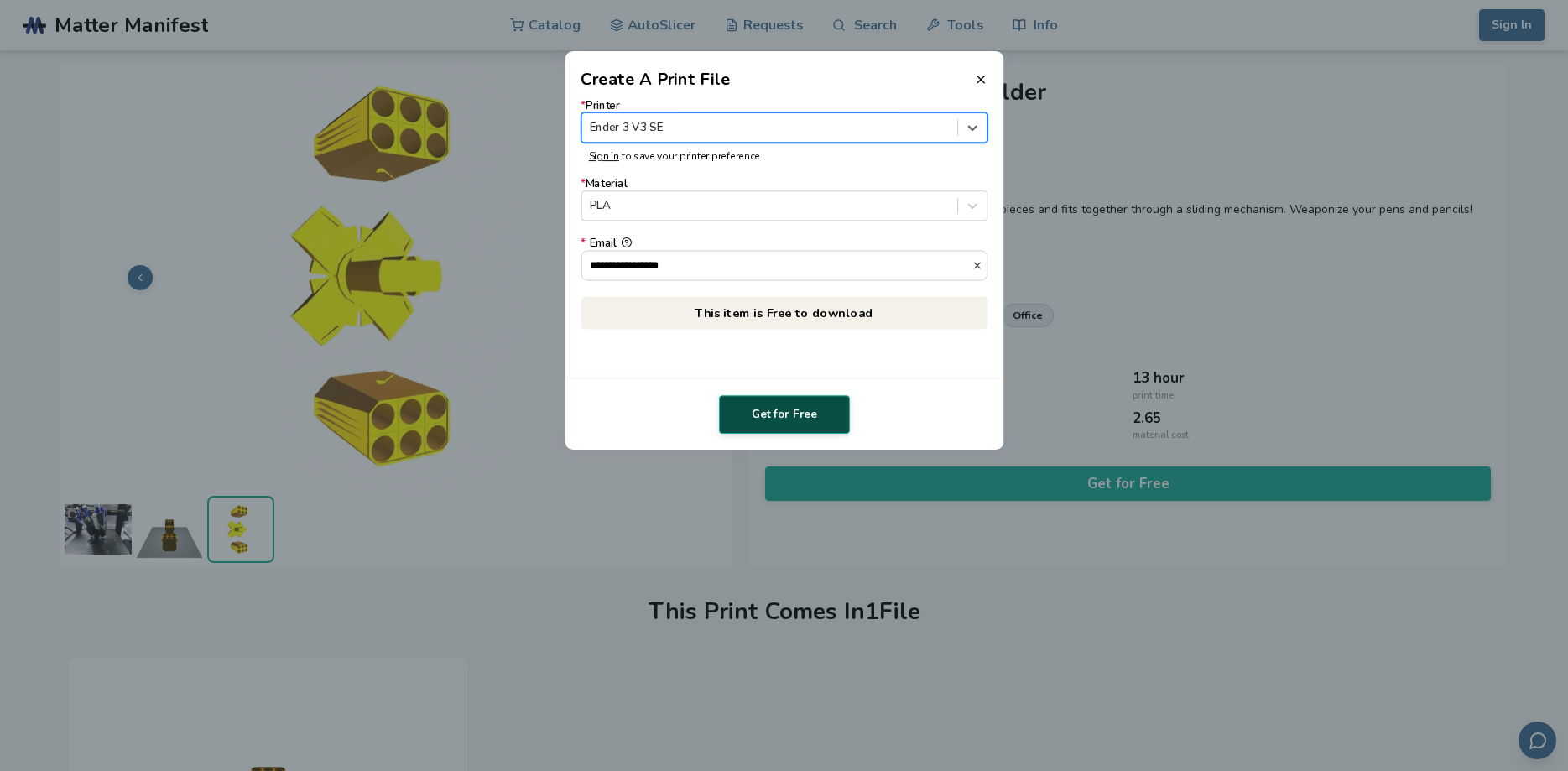
click at [784, 418] on button "Get for Free" at bounding box center [784, 414] width 131 height 39
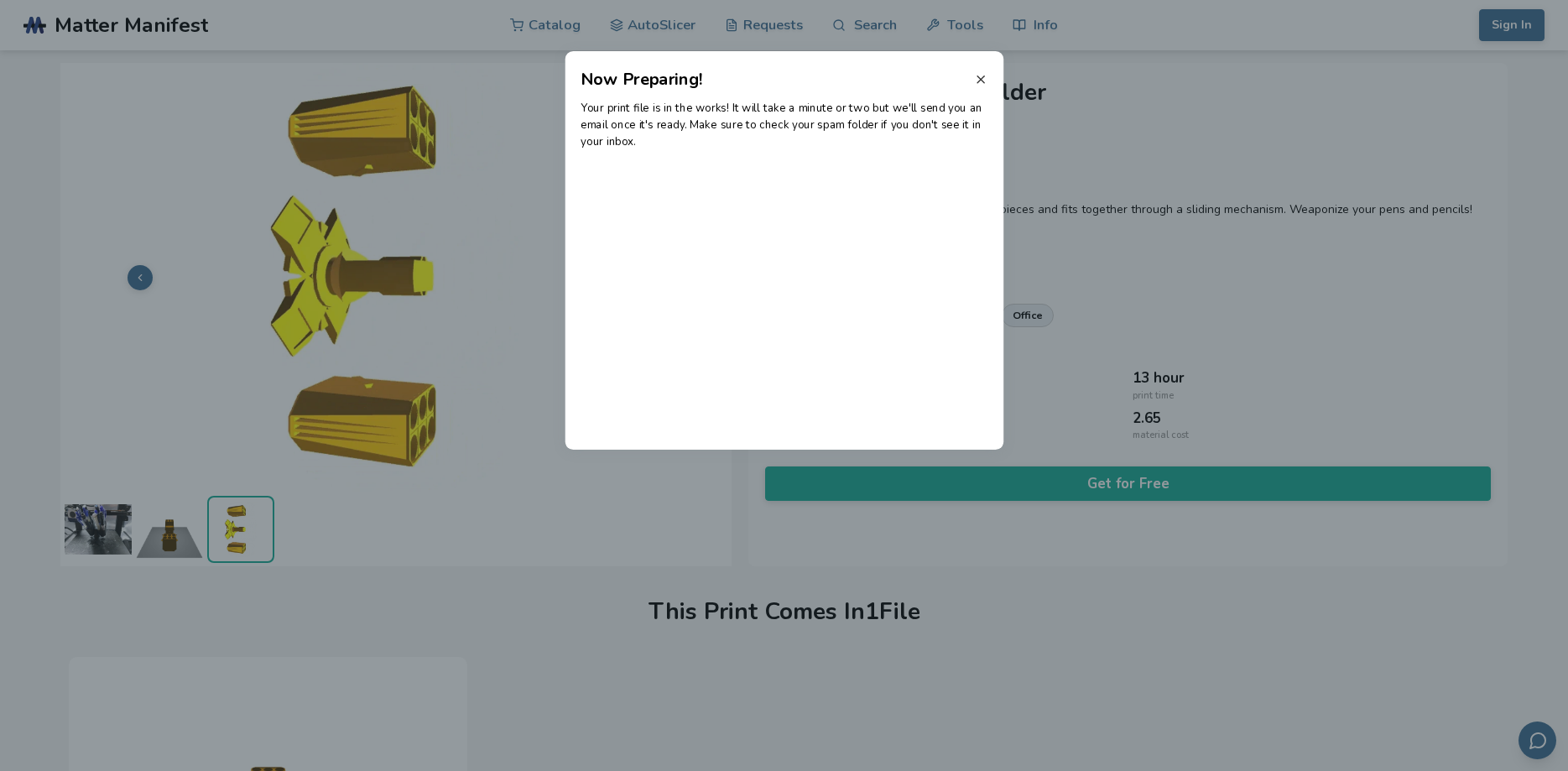
click at [976, 79] on icon at bounding box center [981, 80] width 14 height 14
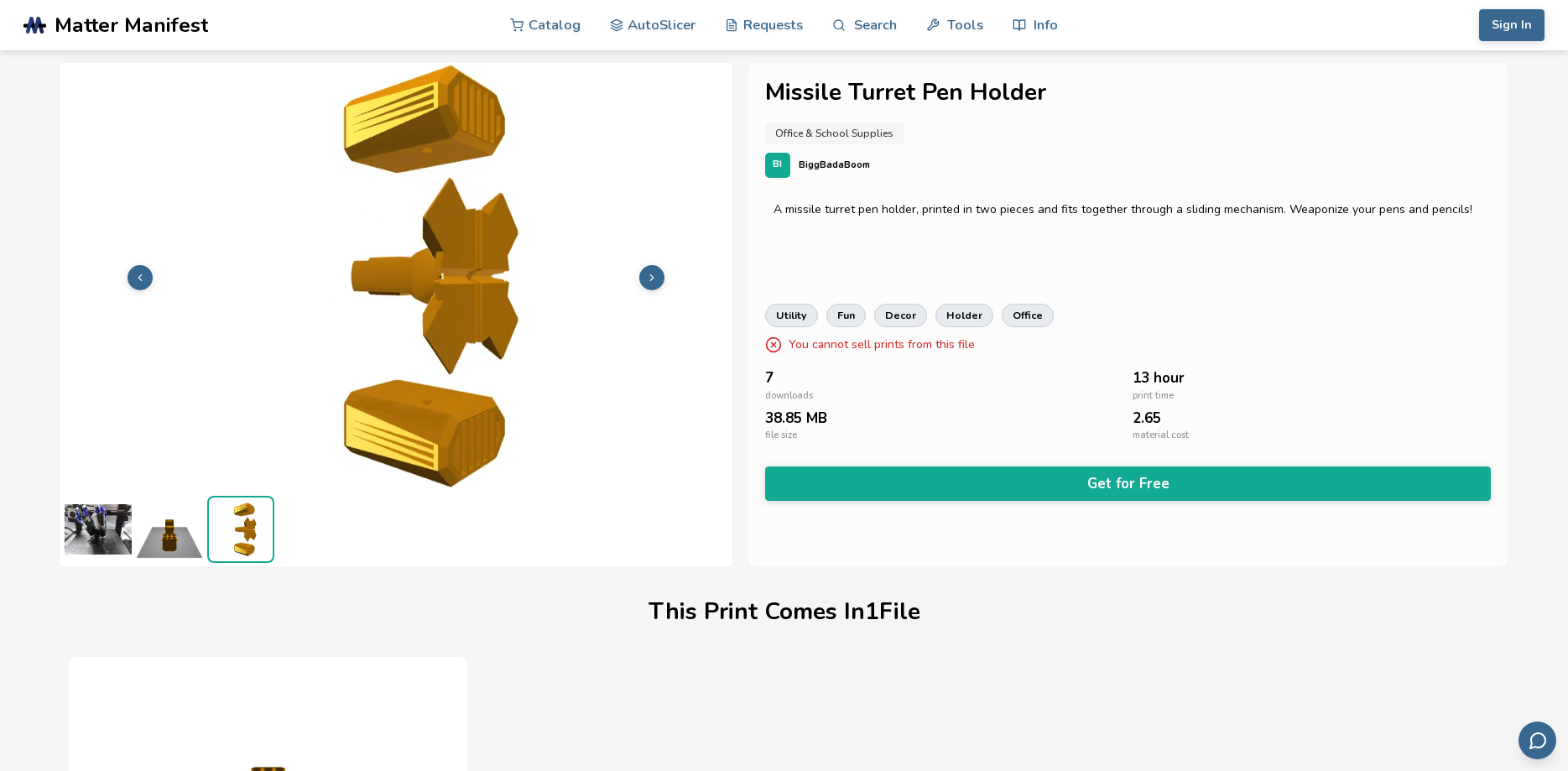
click at [96, 530] on img at bounding box center [97, 529] width 67 height 67
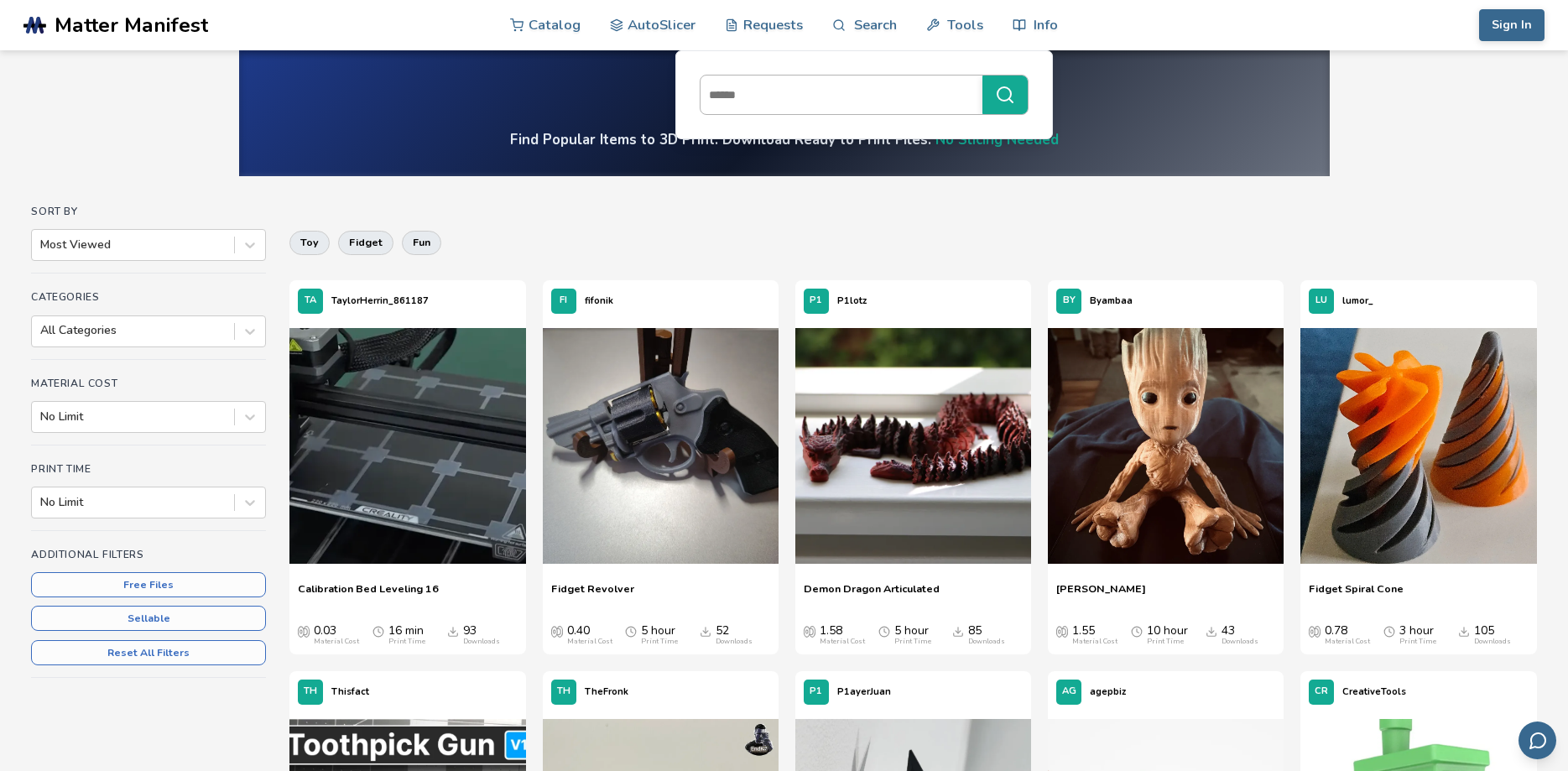
click at [862, 97] on input at bounding box center [836, 94] width 273 height 30
type input "******"
click at [982, 76] on button "******" at bounding box center [1004, 95] width 46 height 39
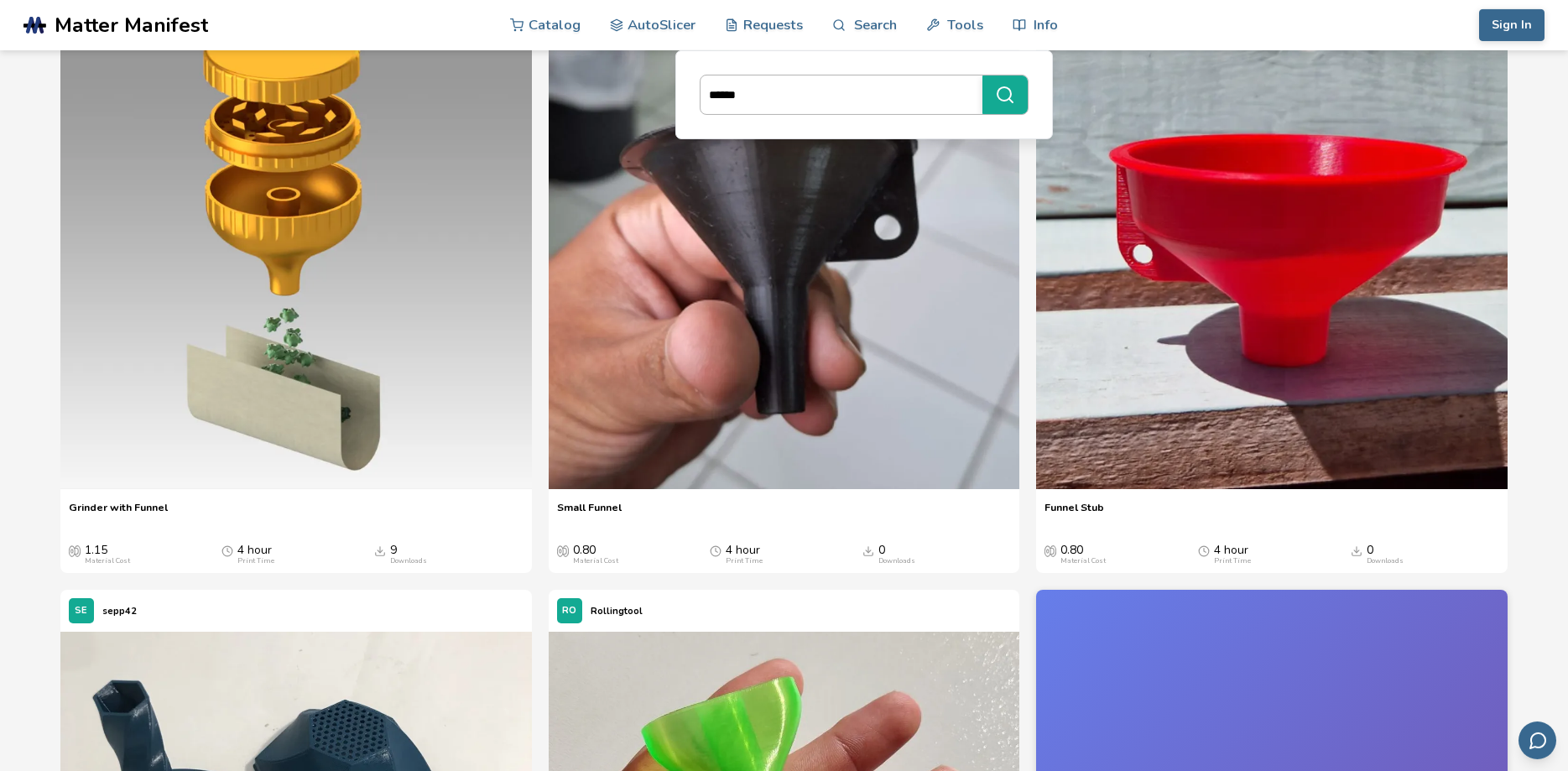
scroll to position [171, 0]
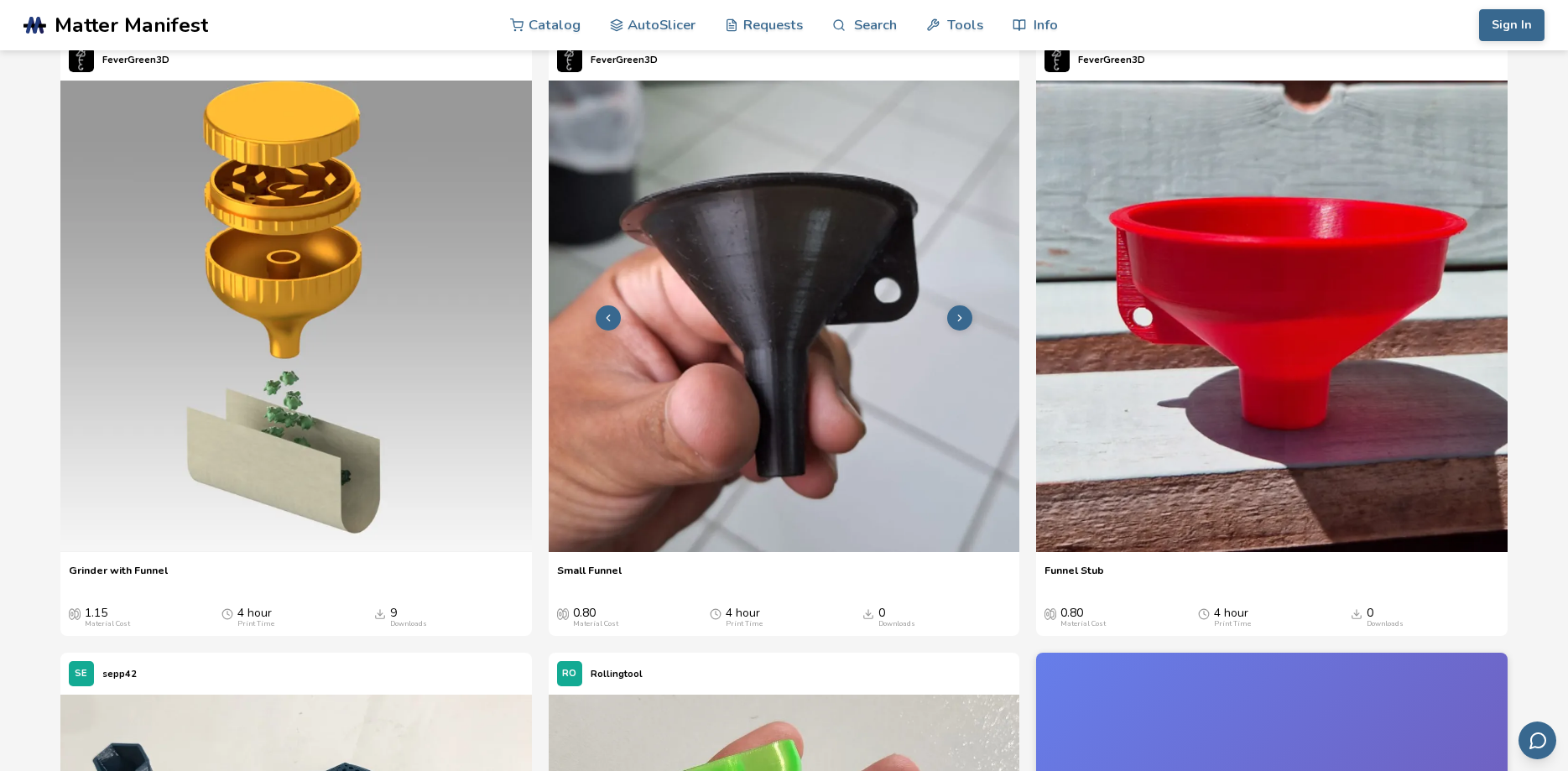
click at [799, 263] on img at bounding box center [784, 316] width 471 height 472
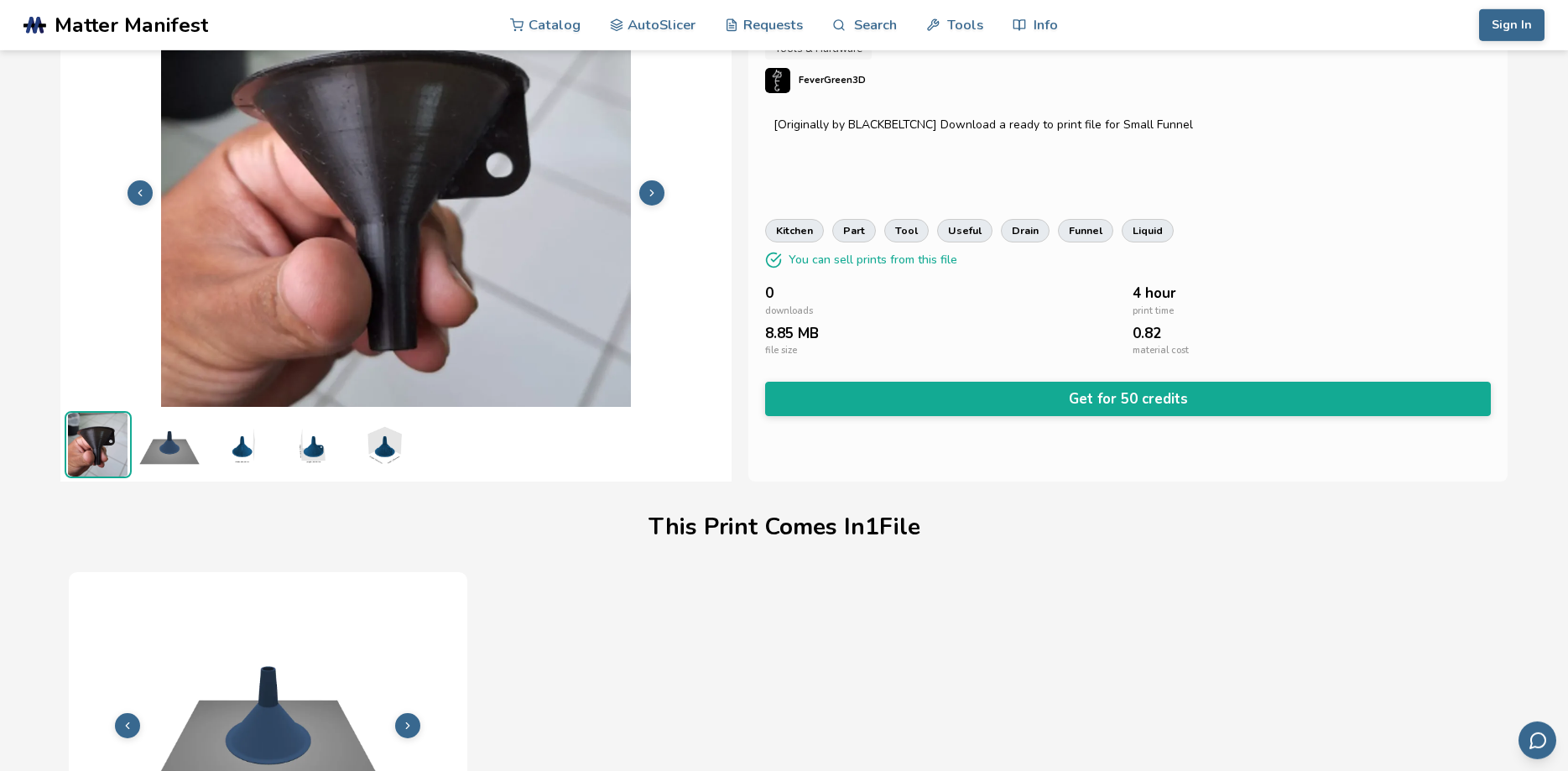
scroll to position [46, 0]
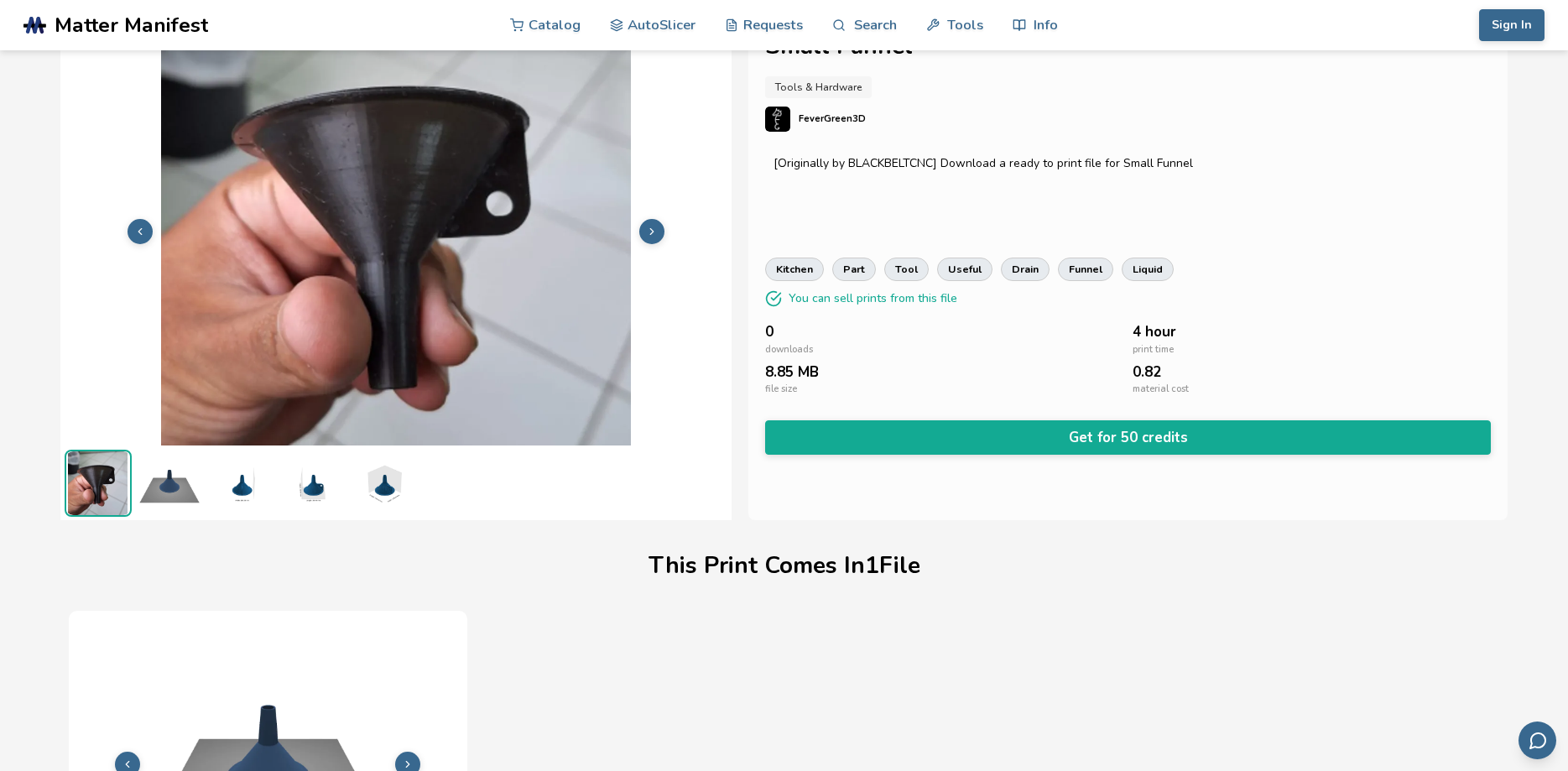
click at [188, 493] on img at bounding box center [169, 482] width 67 height 67
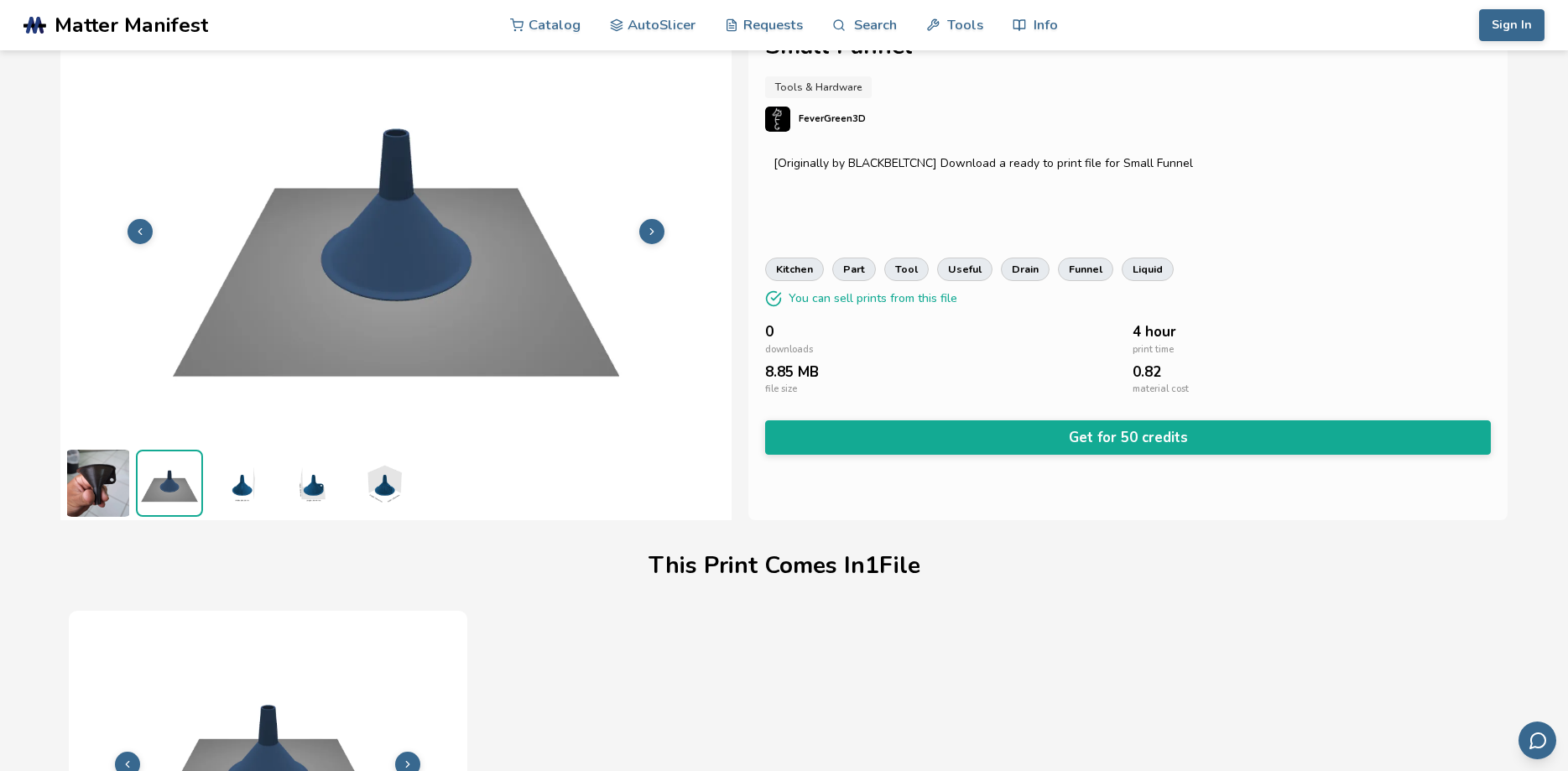
click at [247, 494] on img at bounding box center [240, 482] width 67 height 67
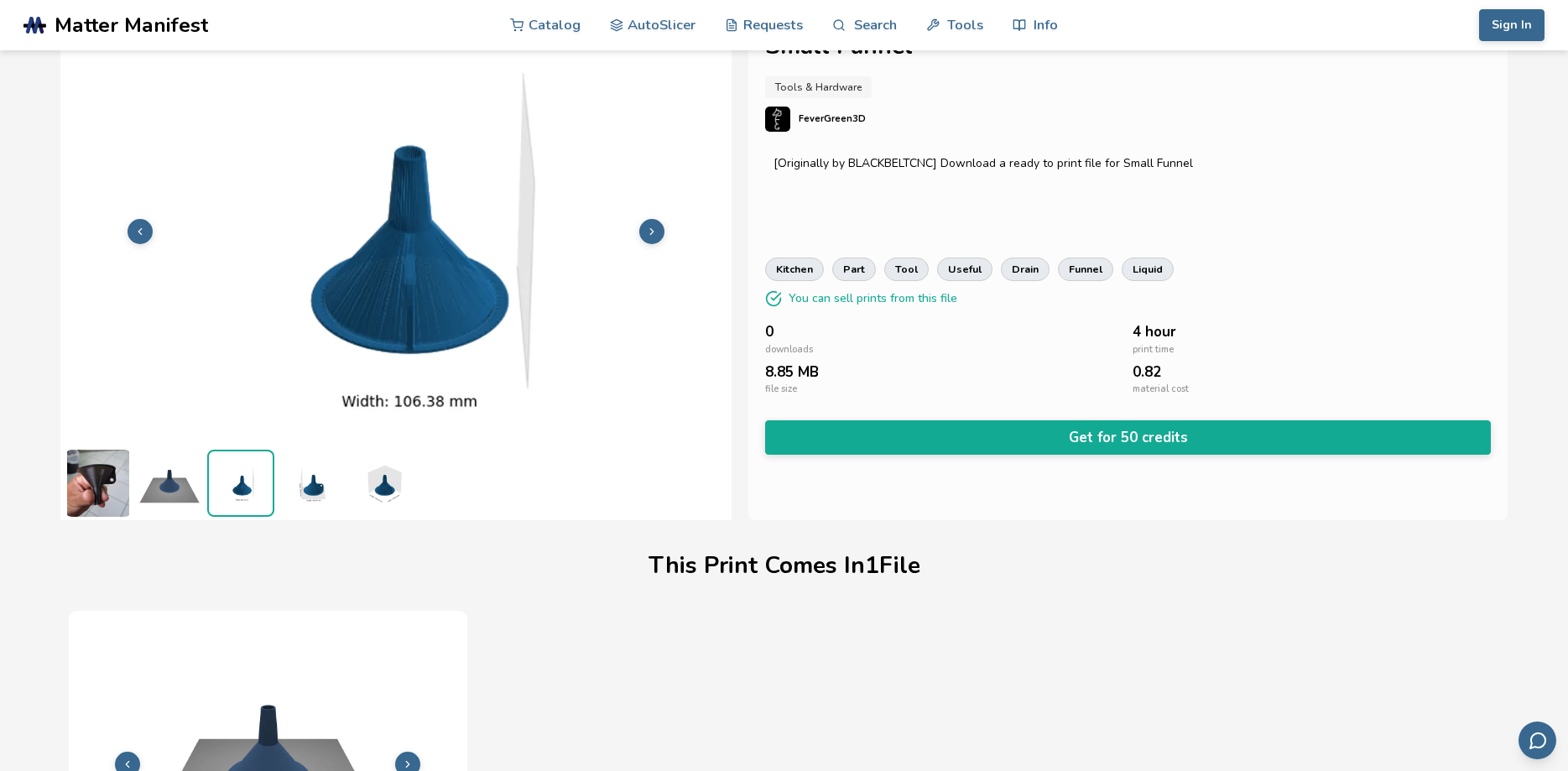
click at [307, 495] on img at bounding box center [311, 482] width 67 height 67
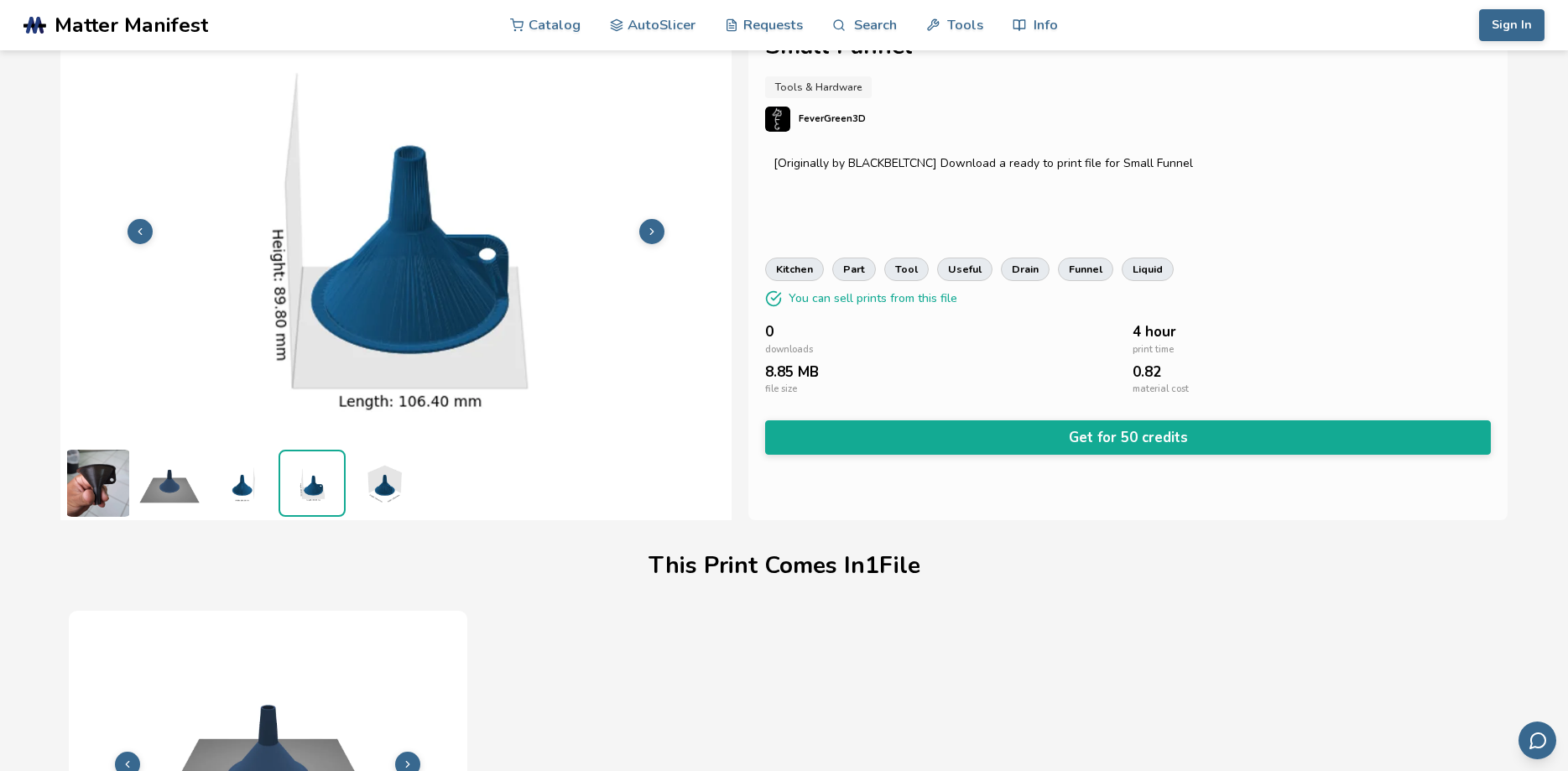
click at [387, 496] on img at bounding box center [383, 482] width 67 height 67
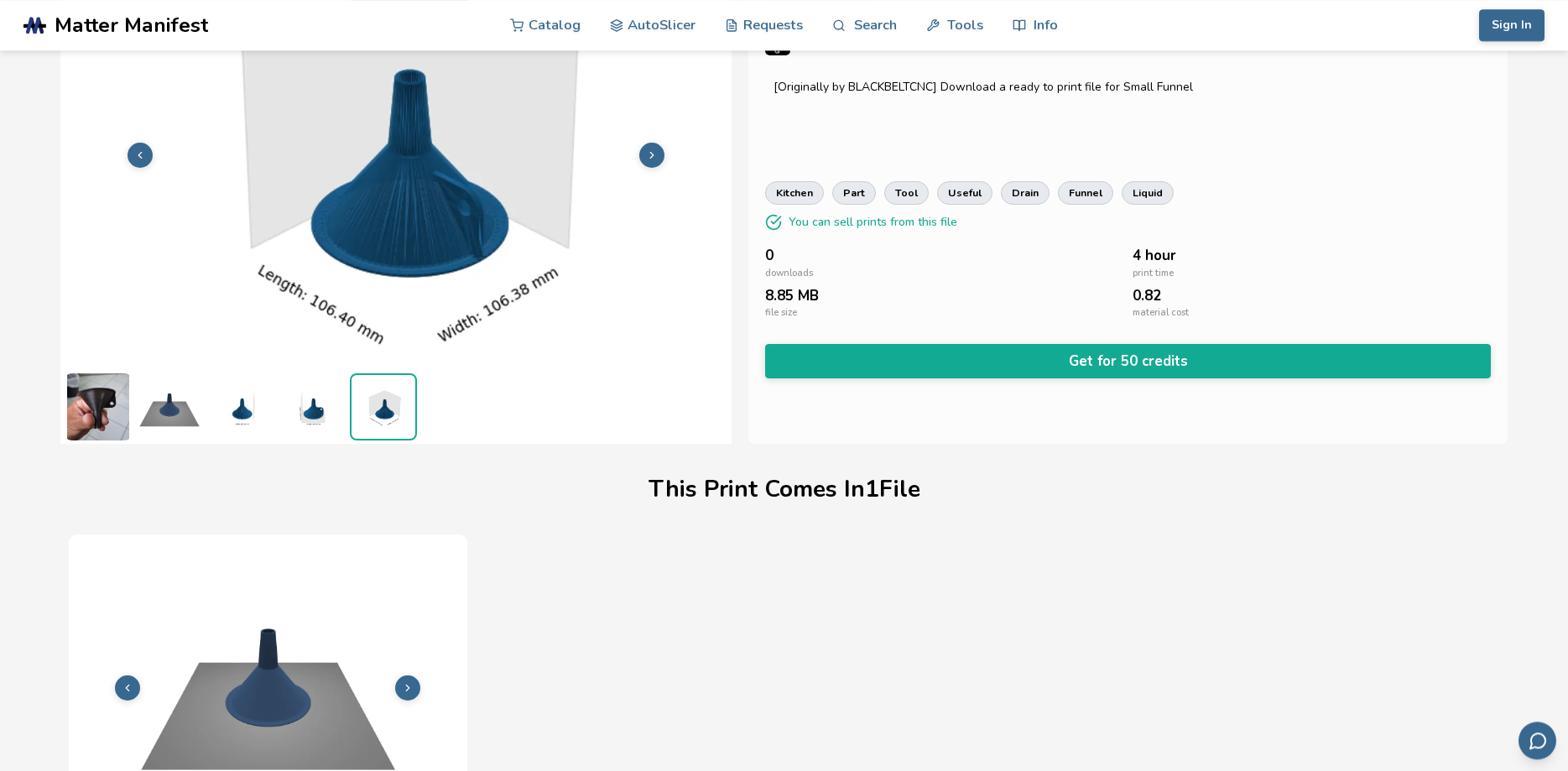
scroll to position [0, 0]
